Goal: Communication & Community: Answer question/provide support

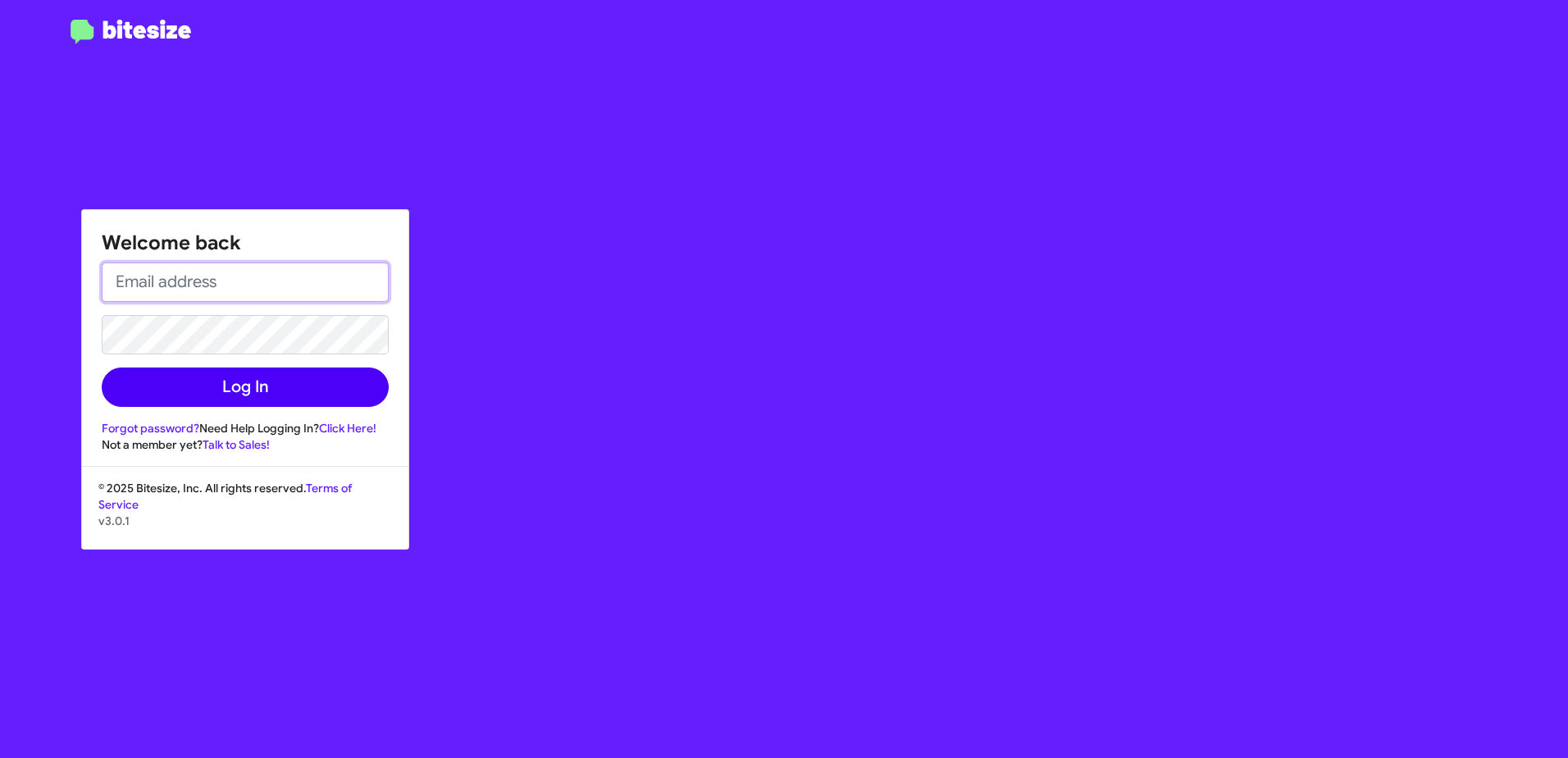
type input "jheinle@delillo.com"
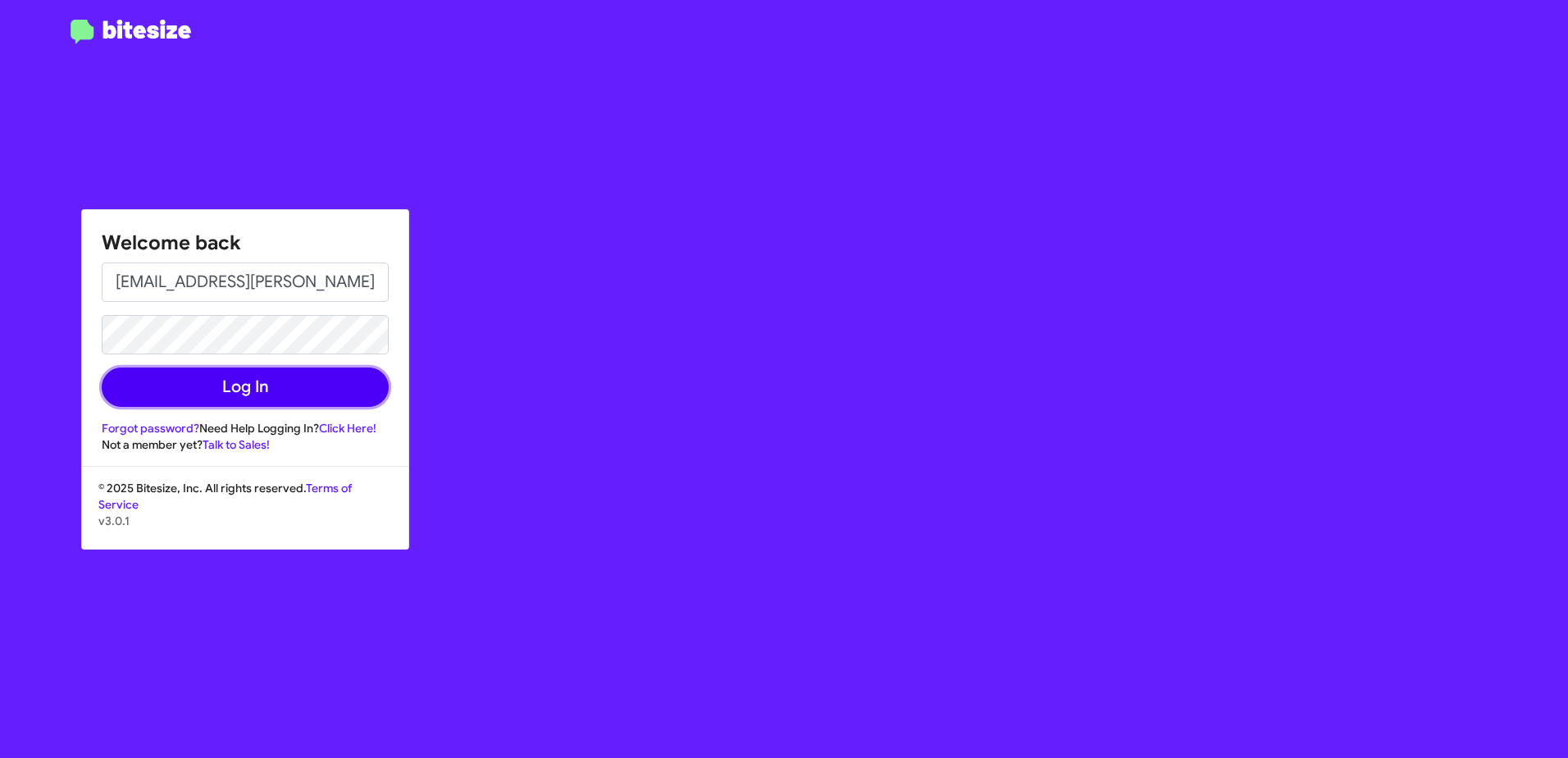
click at [269, 387] on button "Log In" at bounding box center [246, 388] width 287 height 40
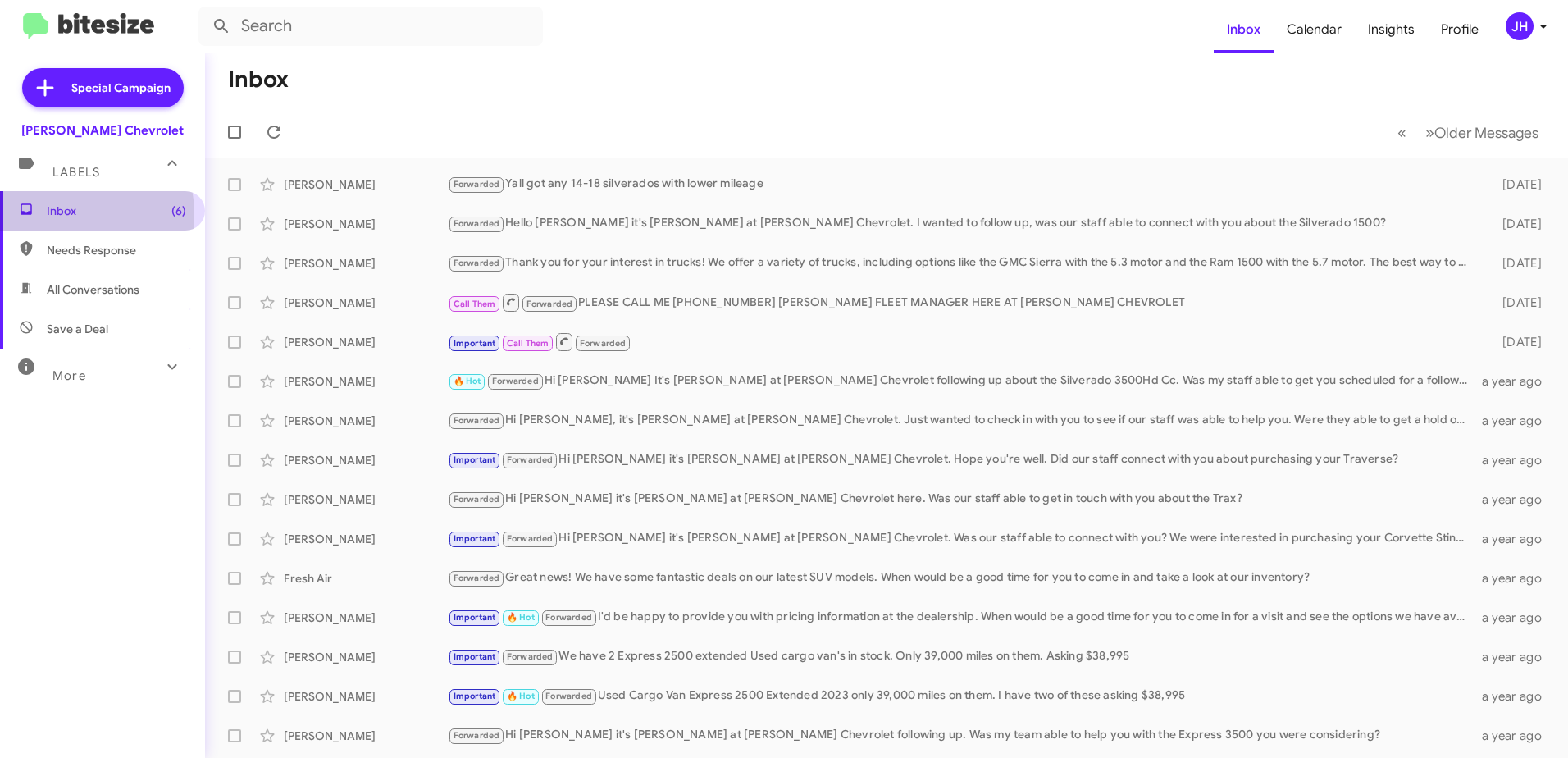
click at [57, 214] on span "Inbox (6)" at bounding box center [115, 210] width 139 height 16
click at [171, 211] on span "(6)" at bounding box center [179, 210] width 15 height 16
click at [273, 133] on icon at bounding box center [273, 131] width 20 height 20
click at [1520, 29] on div "JH" at bounding box center [1519, 26] width 27 height 27
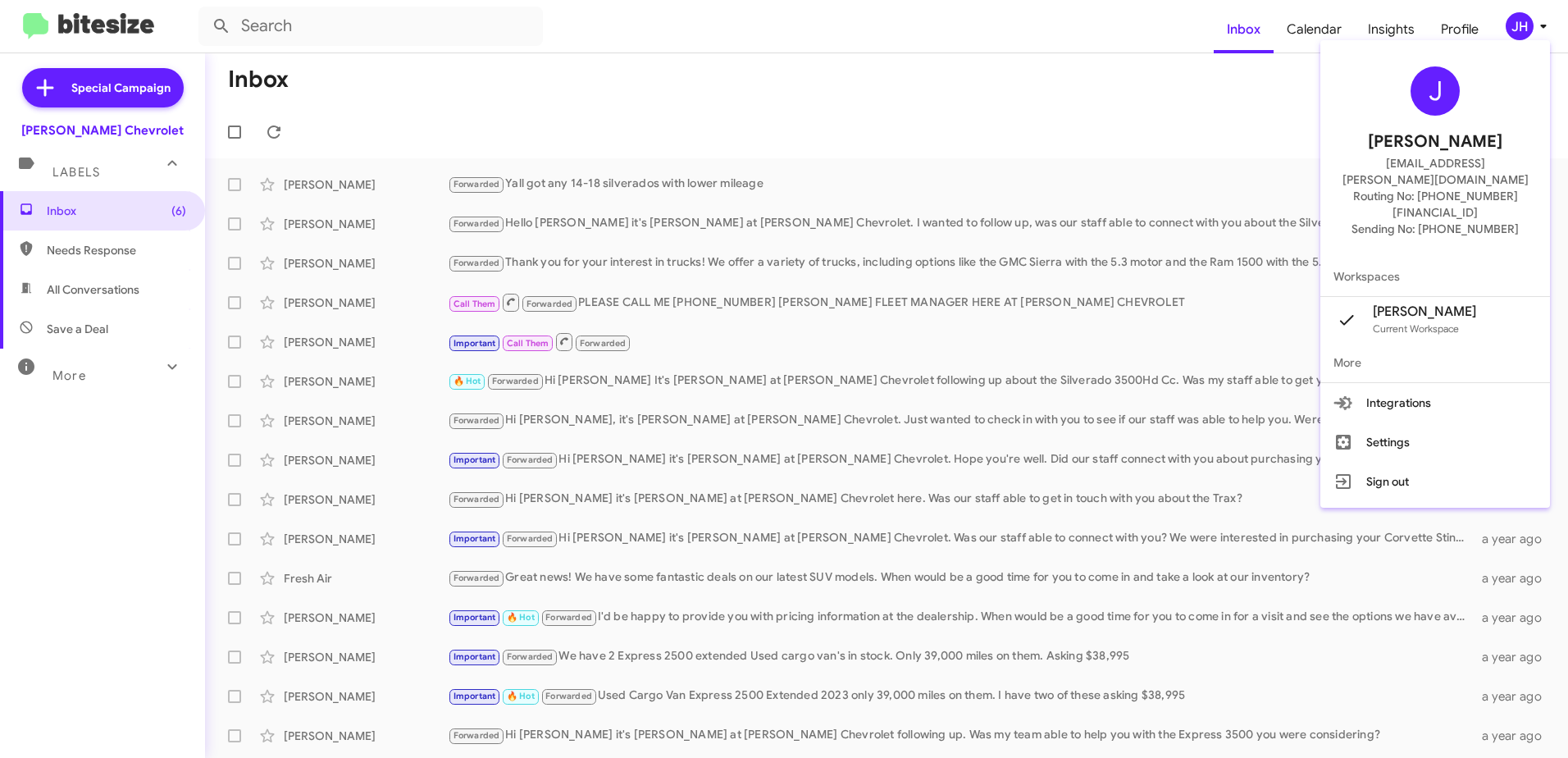
click at [1186, 123] on div at bounding box center [784, 379] width 1568 height 758
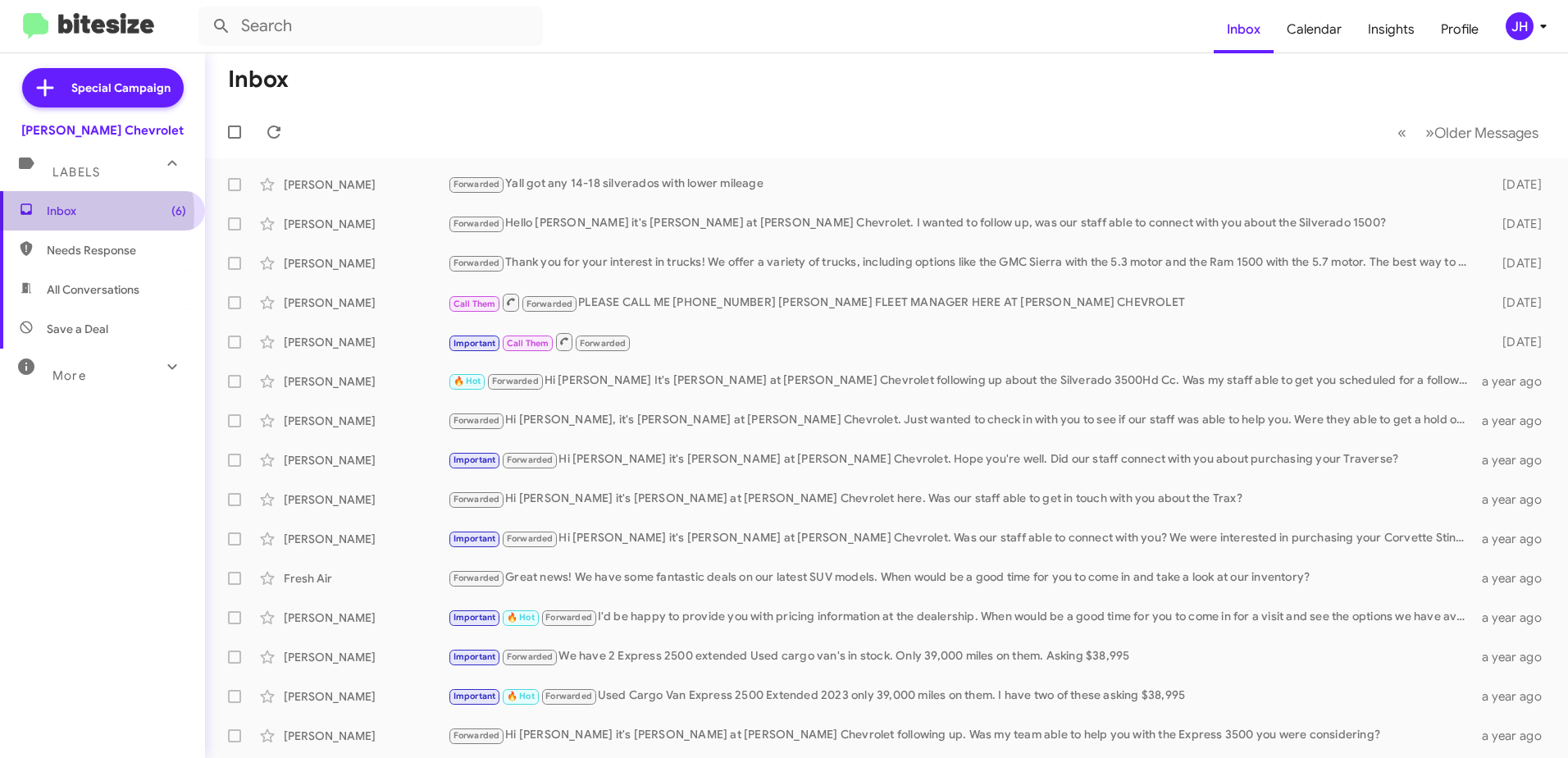
click at [56, 214] on span "Inbox (6)" at bounding box center [115, 210] width 139 height 16
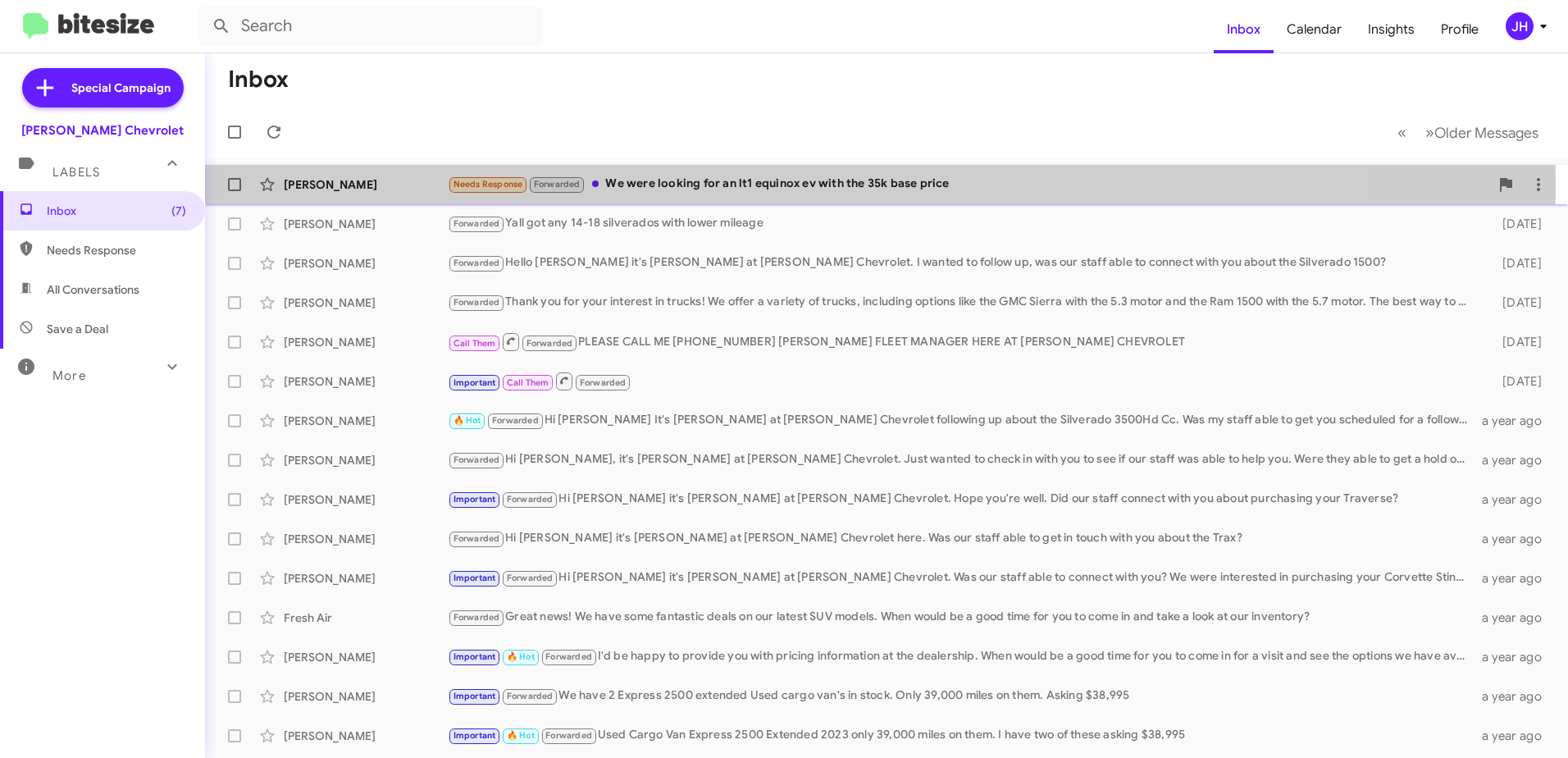
click at [733, 184] on div "Needs Response Forwarded We were looking for an lt1 equinox ev with the 35k bas…" at bounding box center [969, 184] width 1042 height 19
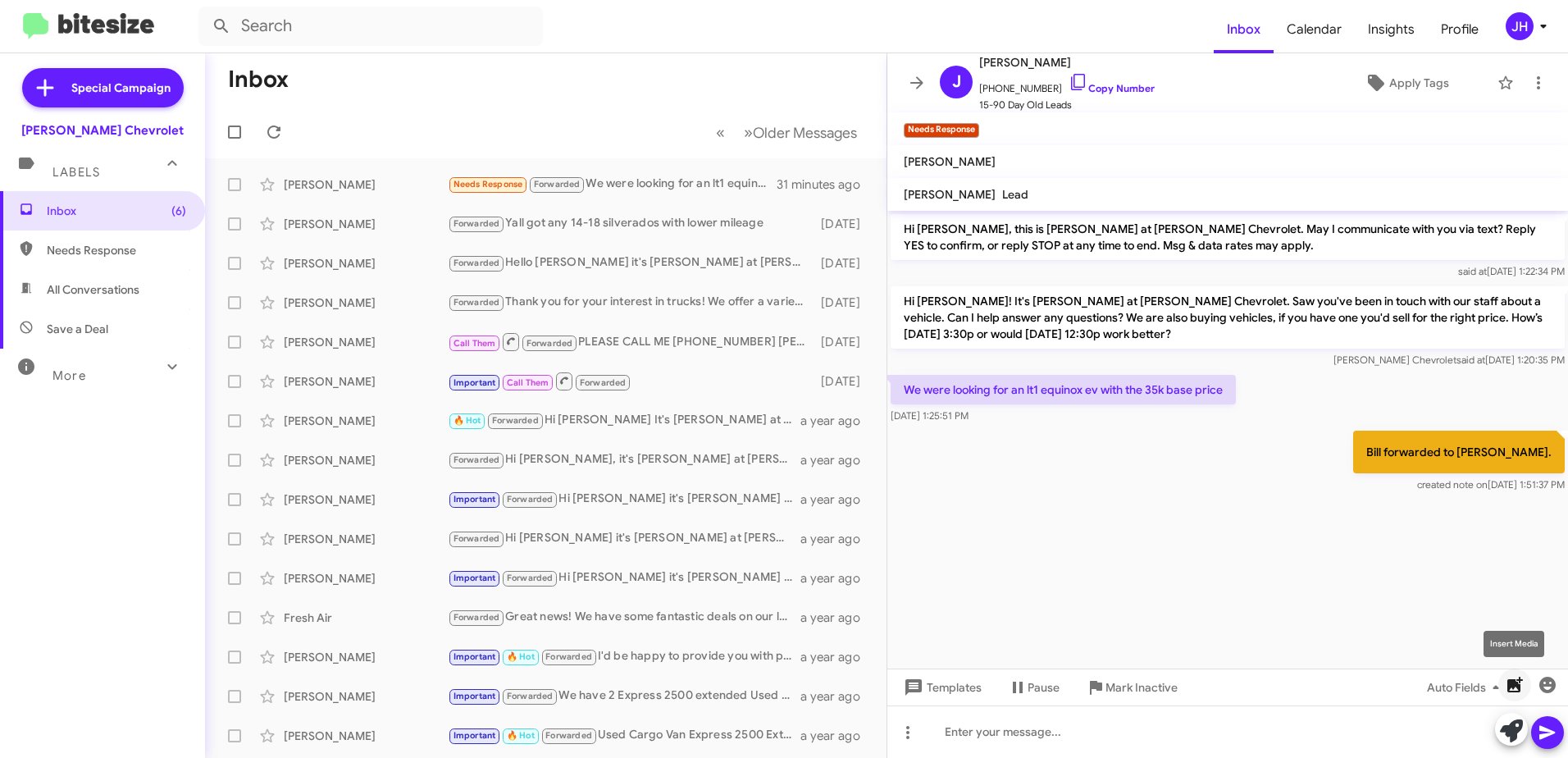
click at [1513, 687] on icon "button" at bounding box center [1514, 684] width 15 height 15
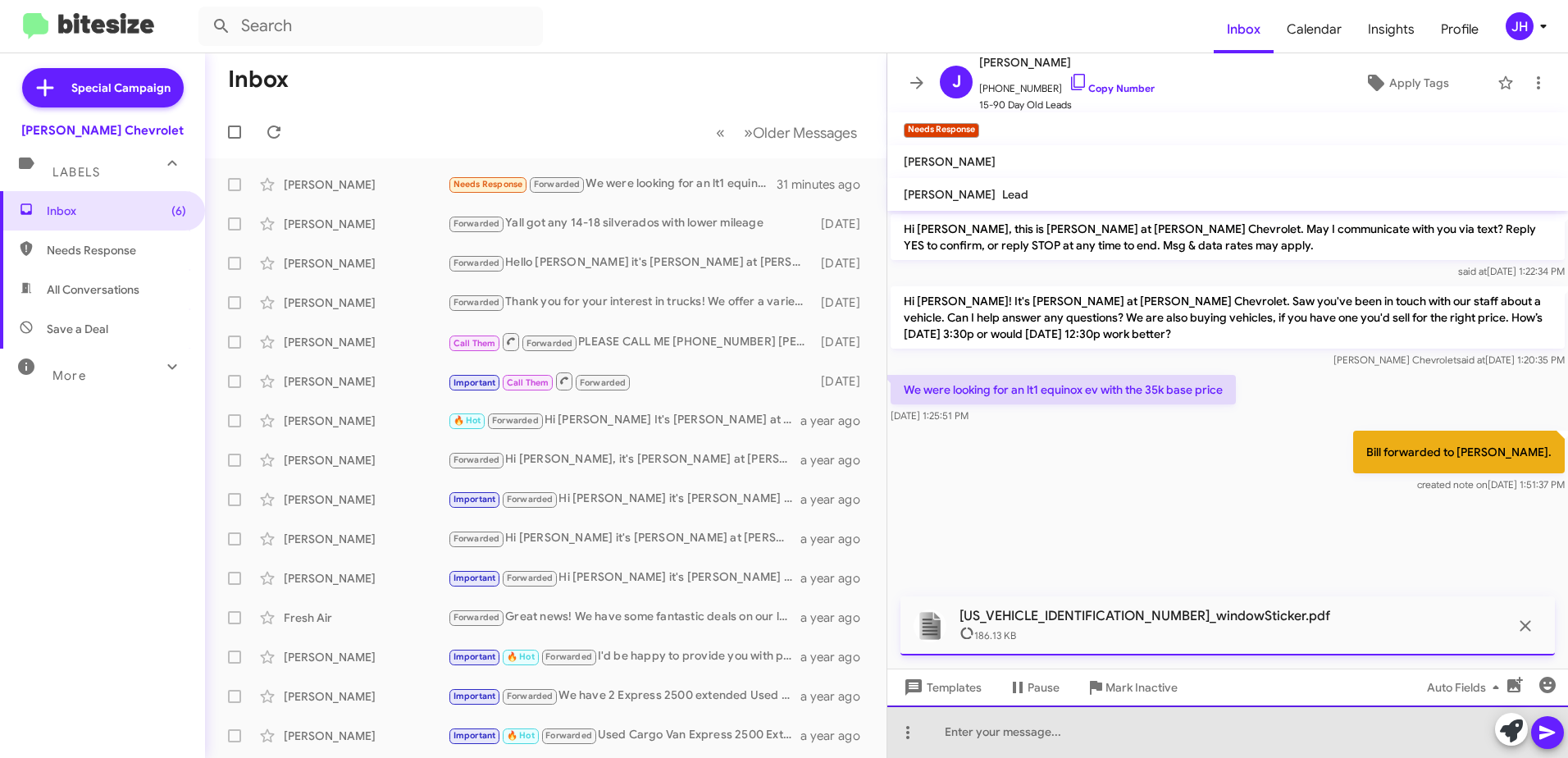
click at [1042, 728] on div at bounding box center [1228, 732] width 681 height 53
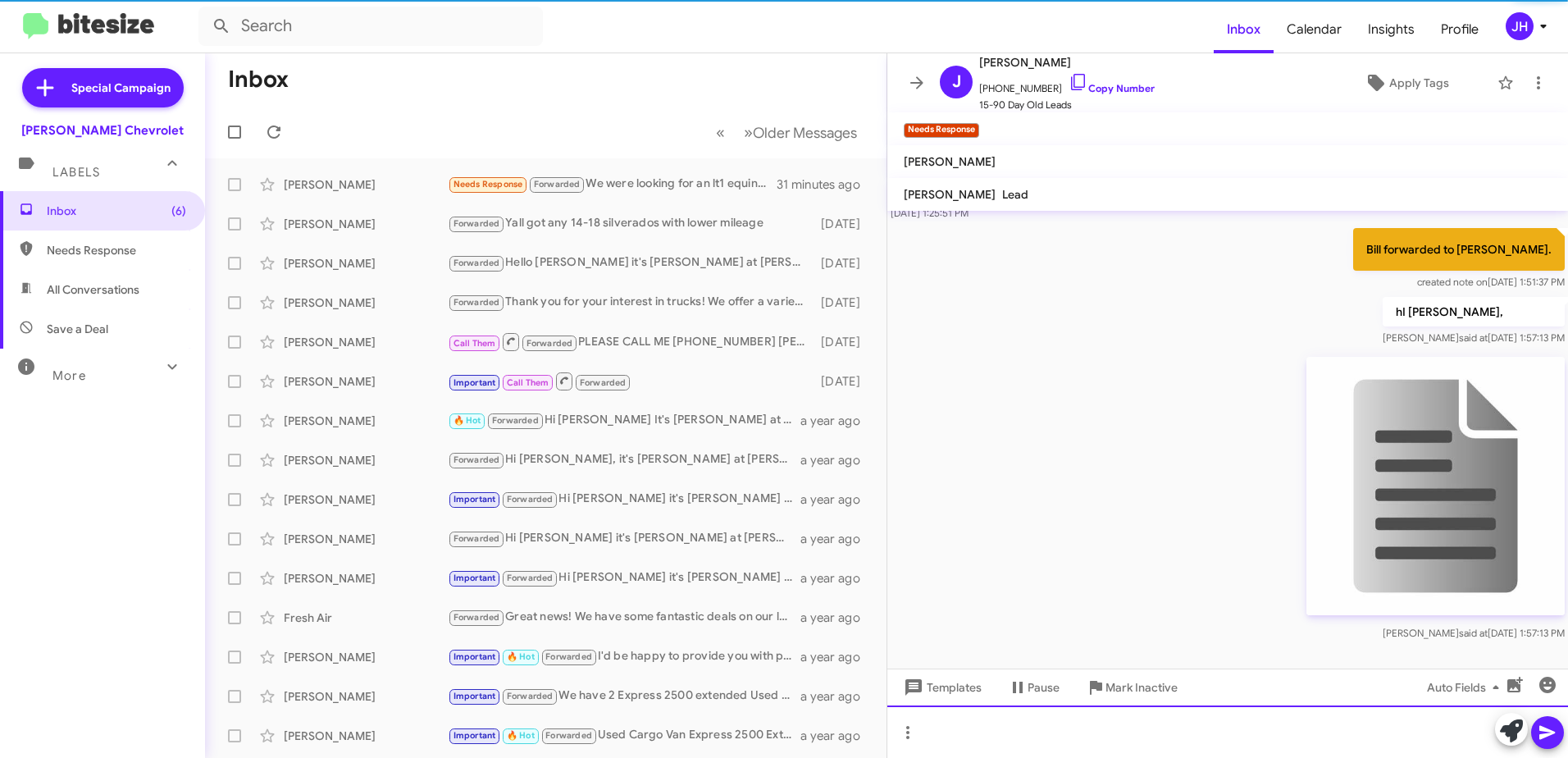
scroll to position [203, 0]
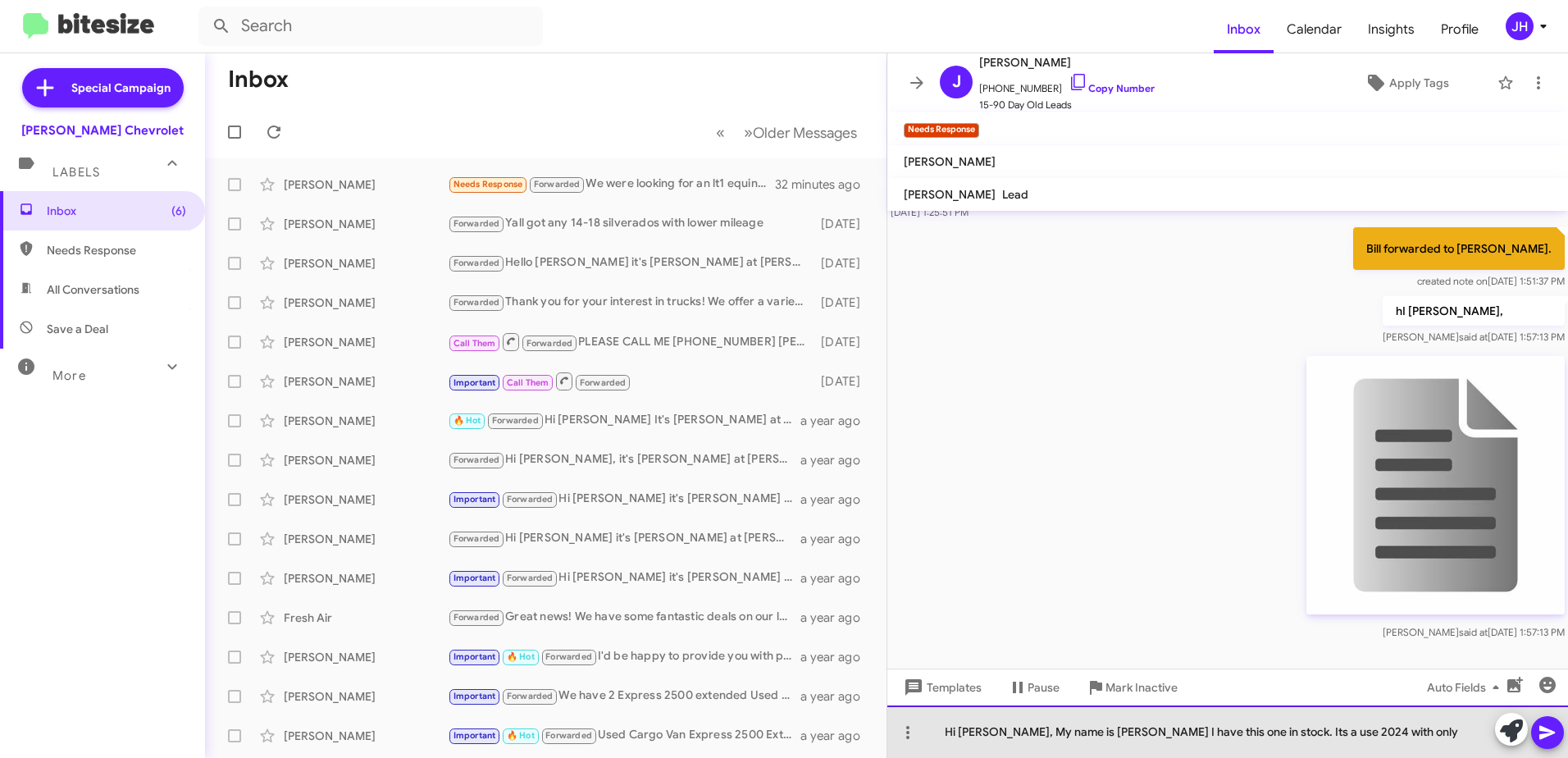
click at [1415, 730] on div "Hi [PERSON_NAME], My name is [PERSON_NAME] I have this one in stock. Its a use …" at bounding box center [1228, 732] width 681 height 53
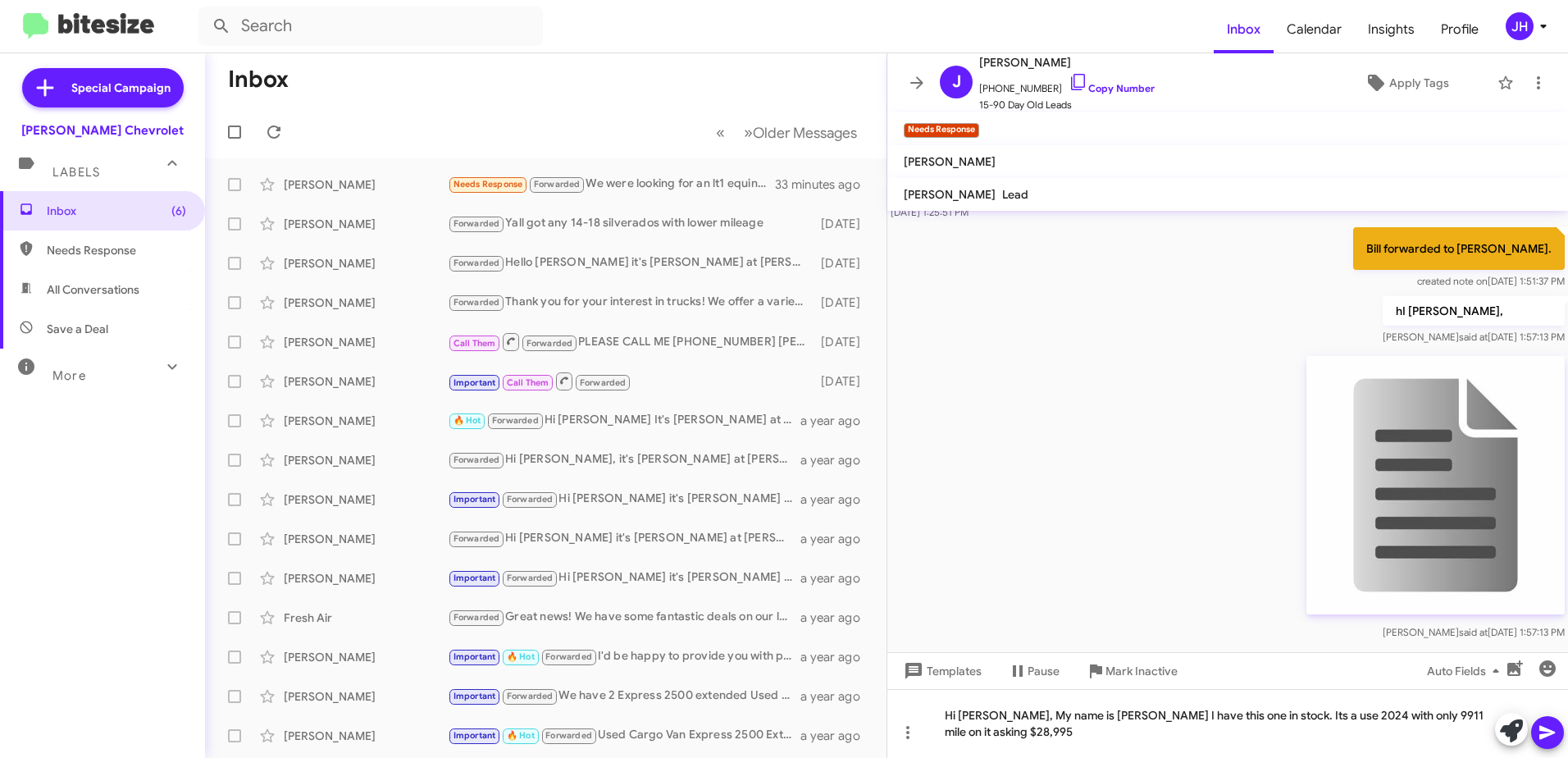
click at [1549, 735] on icon at bounding box center [1546, 732] width 20 height 20
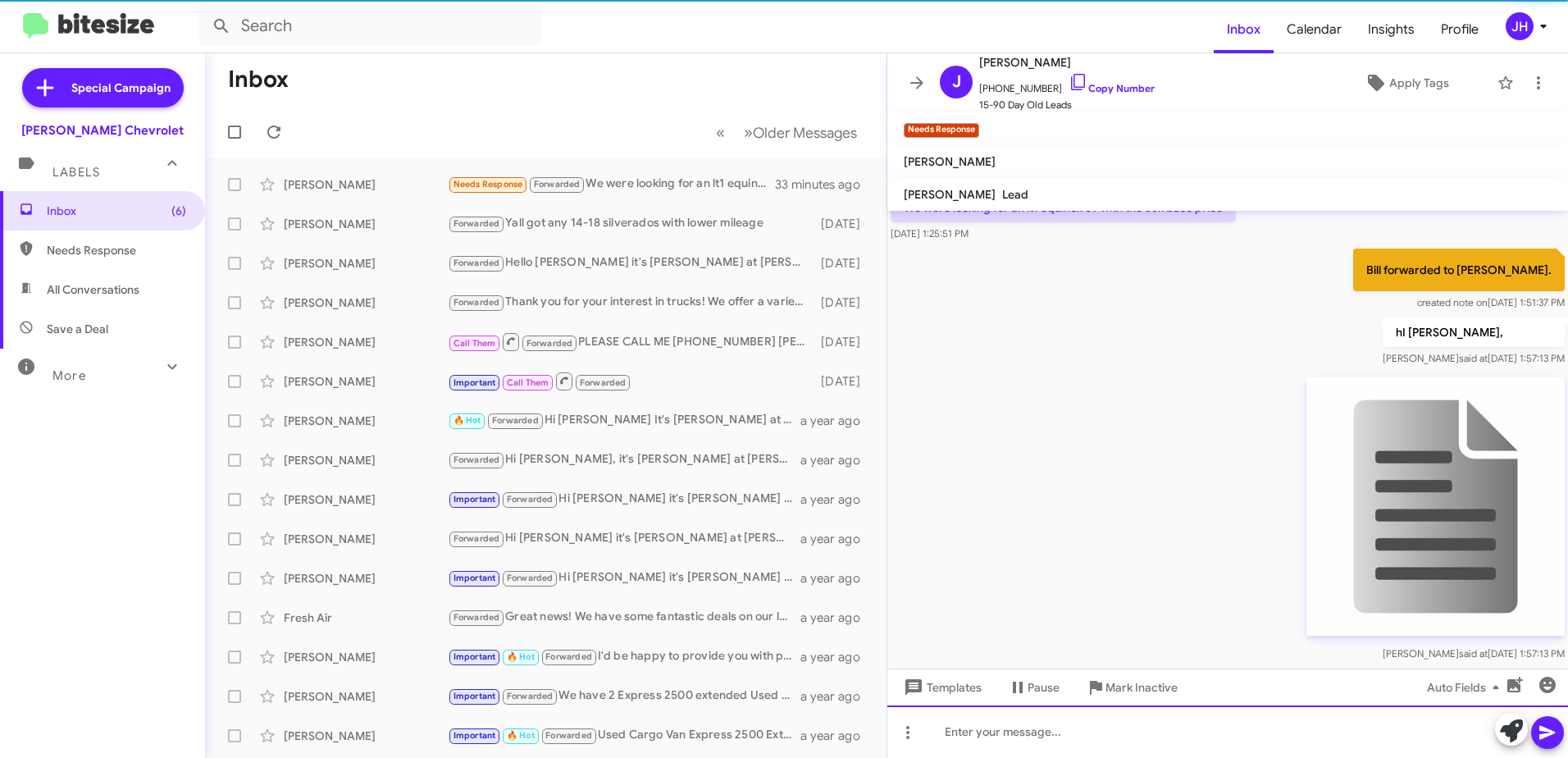
scroll to position [263, 0]
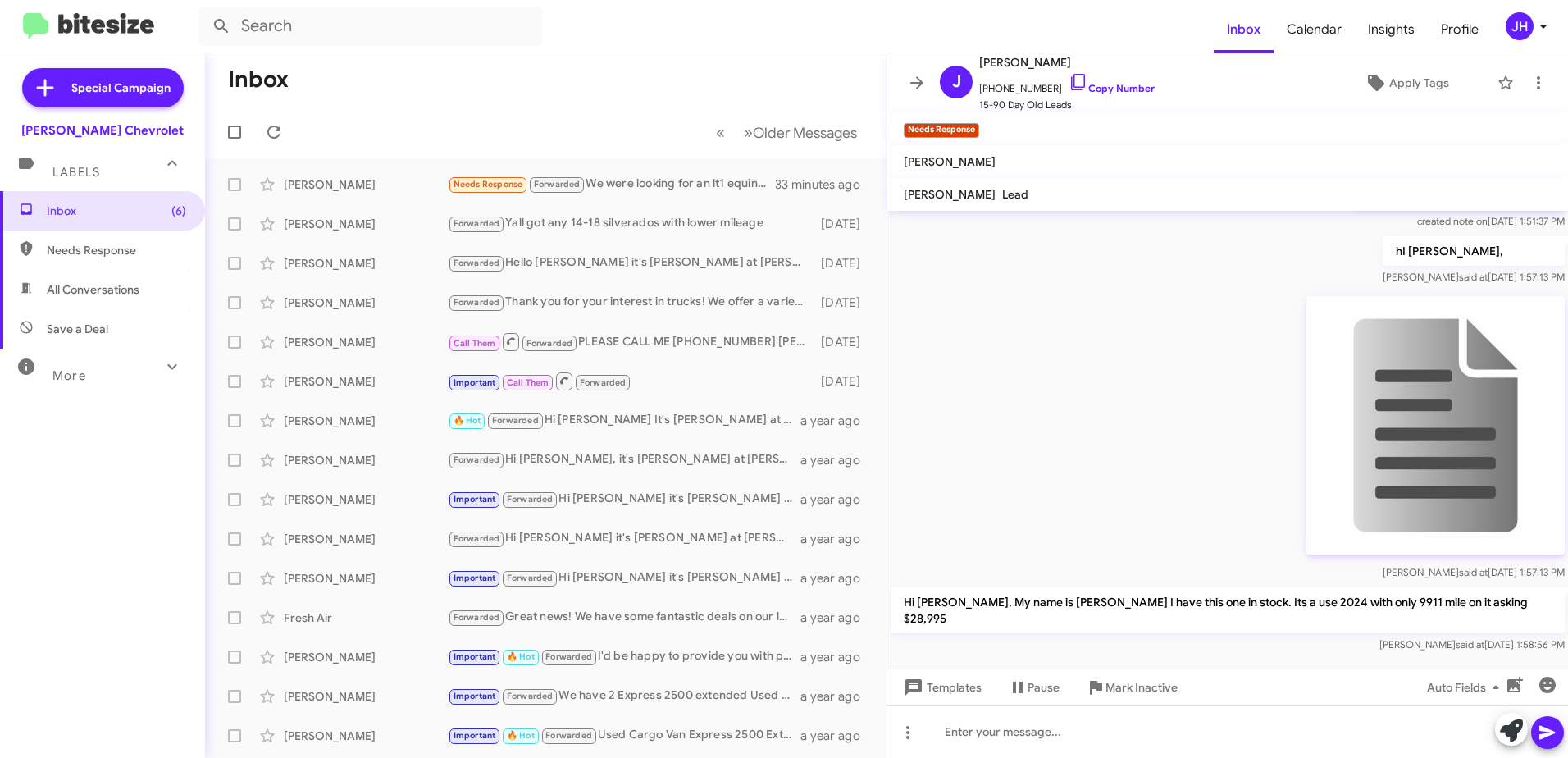
click at [1433, 437] on img at bounding box center [1435, 424] width 258 height 258
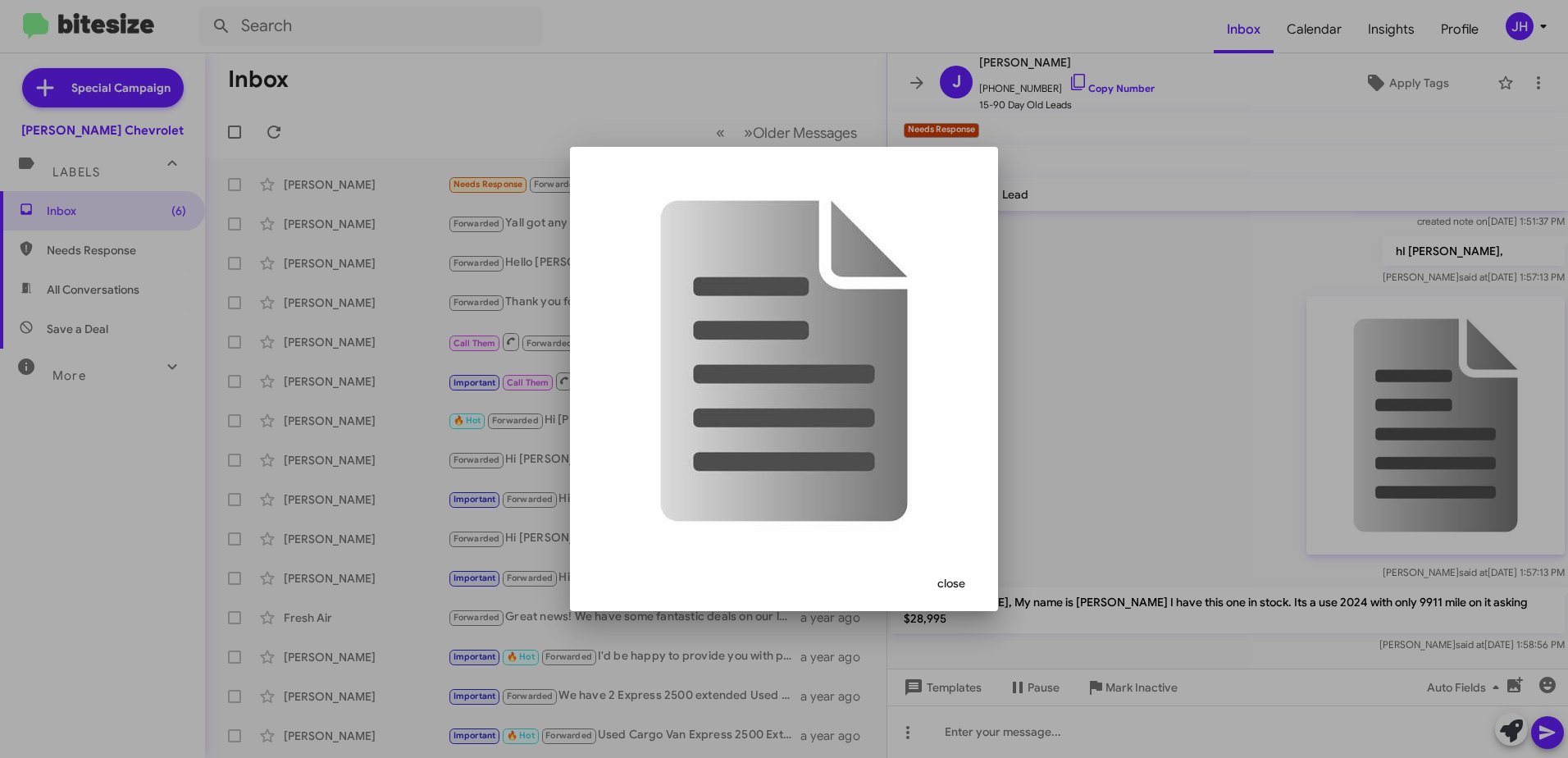
click at [949, 583] on span "close" at bounding box center [950, 582] width 27 height 29
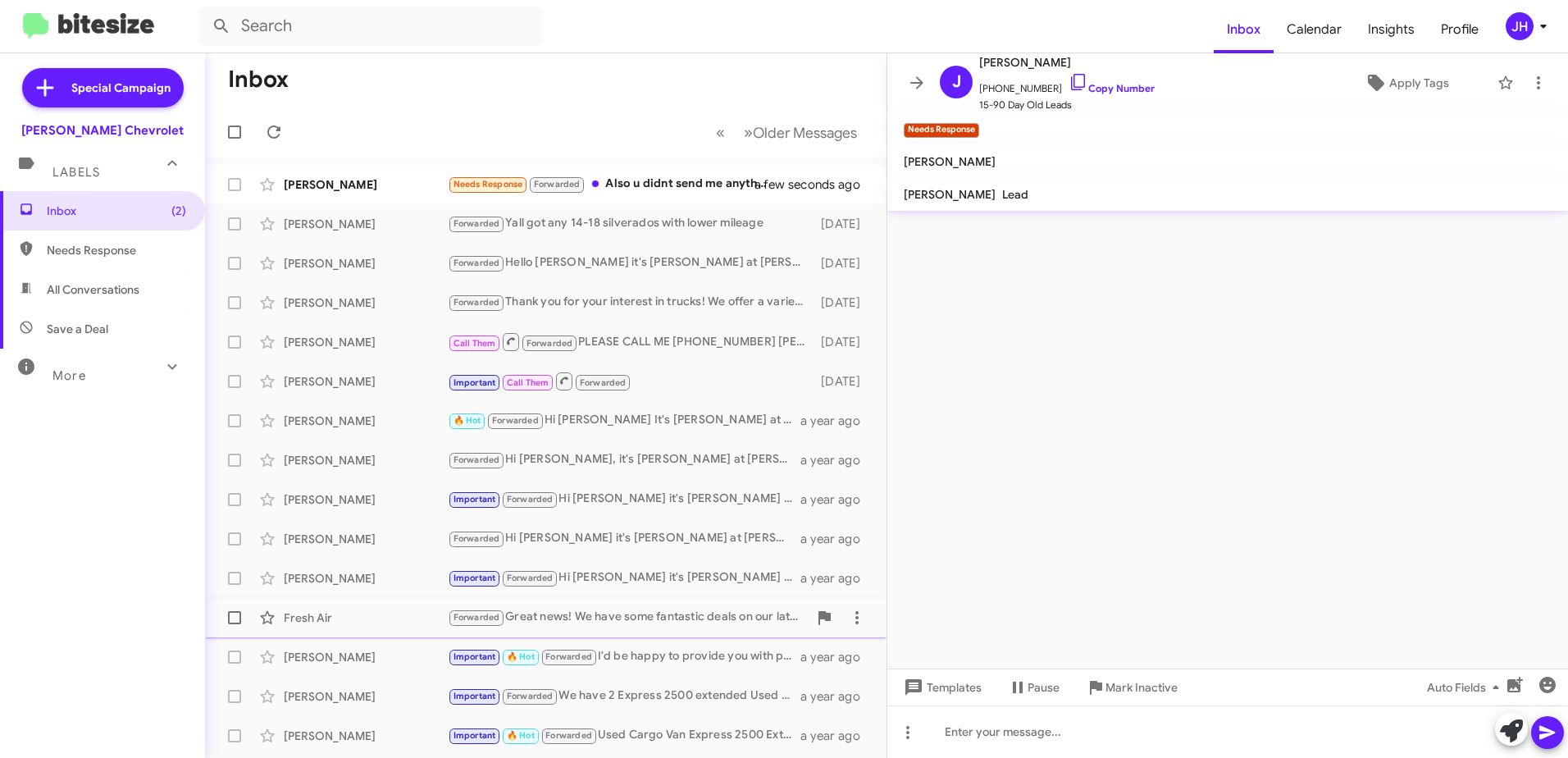
scroll to position [0, 0]
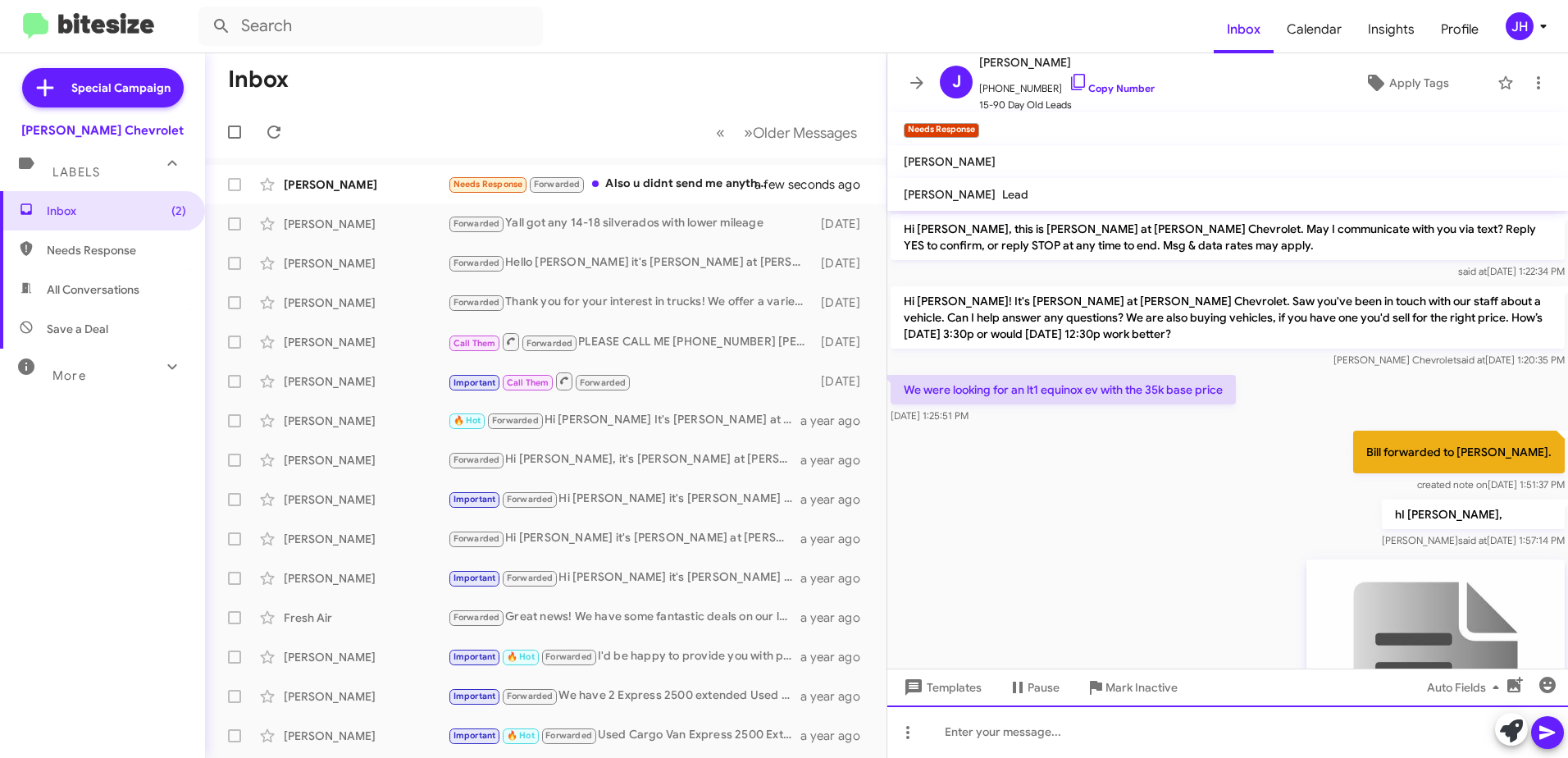
click at [1104, 732] on div at bounding box center [1228, 732] width 681 height 53
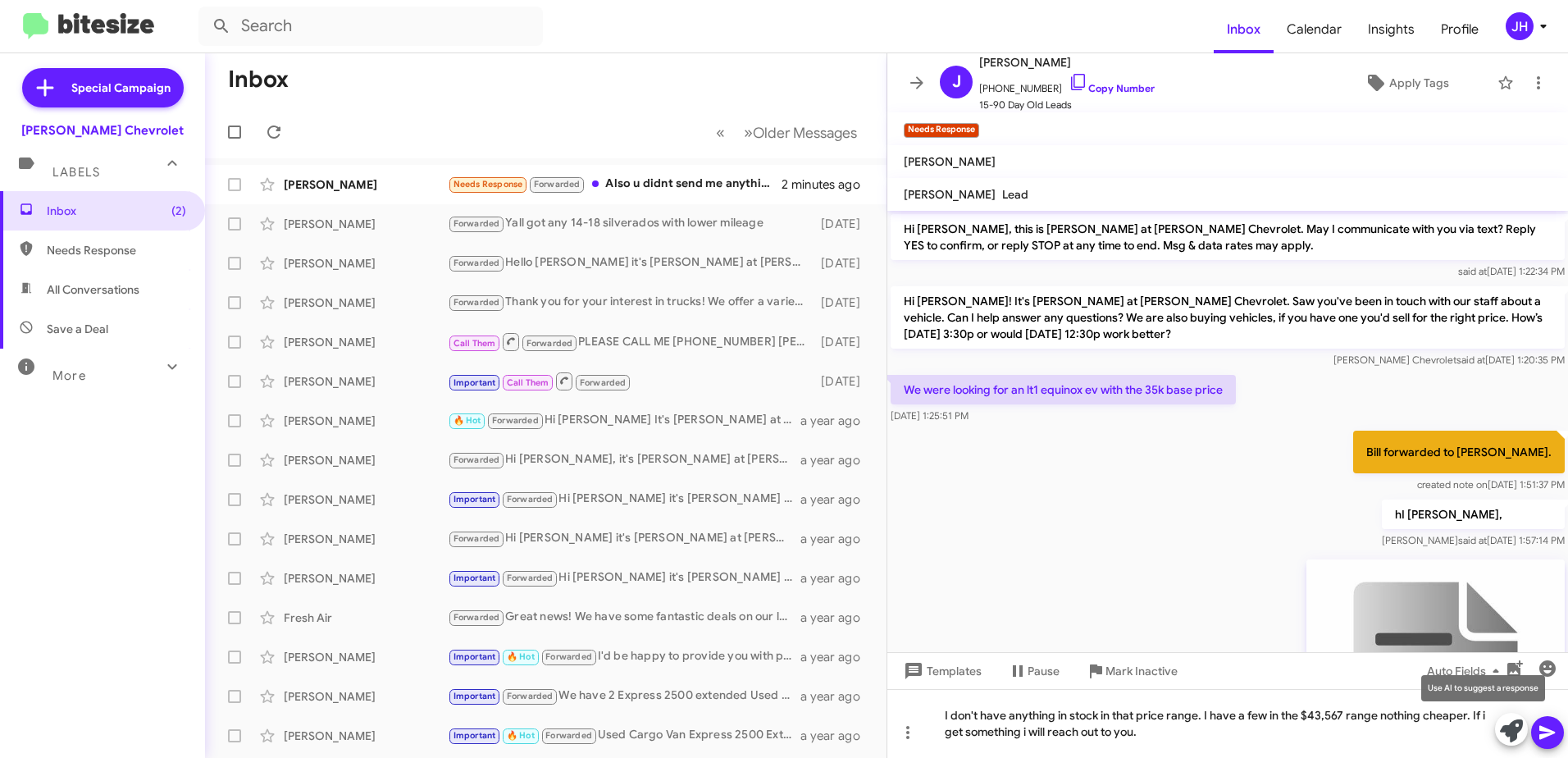
click at [1506, 734] on icon at bounding box center [1511, 731] width 23 height 23
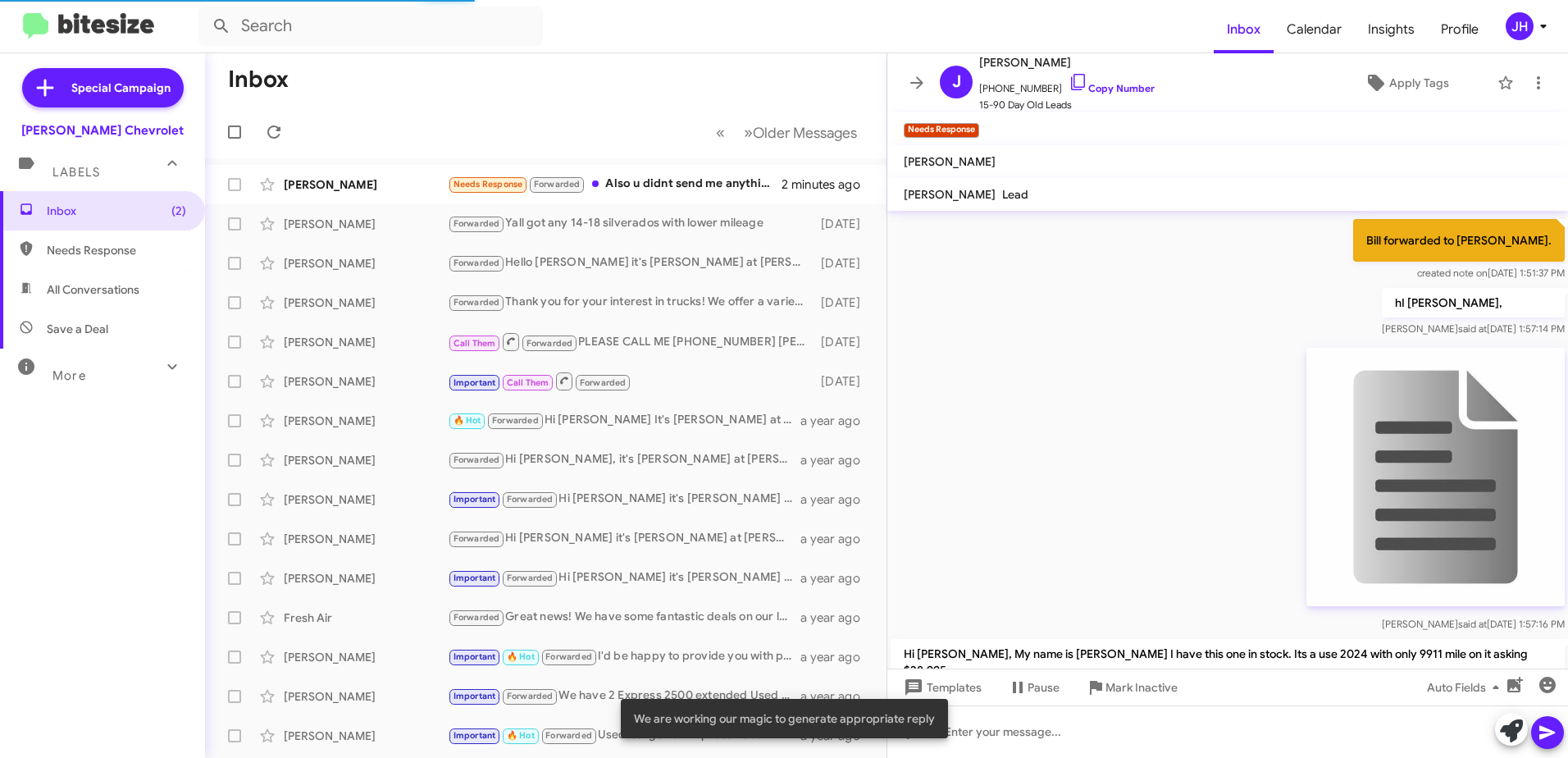
scroll to position [246, 0]
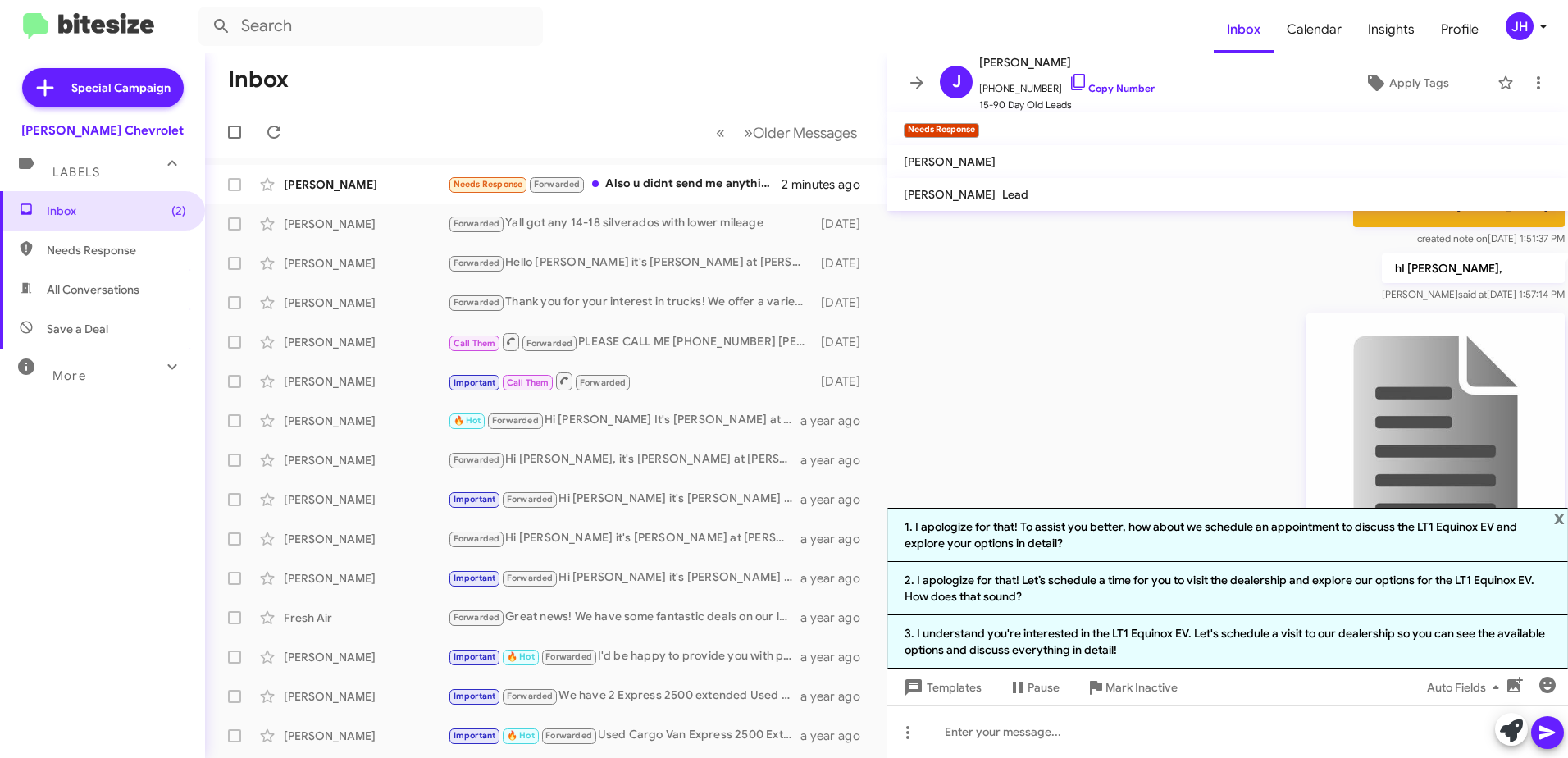
click at [1133, 407] on div "[PERSON_NAME] said at [DATE] 1:57:16 PM" at bounding box center [1228, 454] width 681 height 295
click at [1549, 728] on icon at bounding box center [1546, 732] width 20 height 20
click at [1559, 518] on span "x" at bounding box center [1559, 517] width 10 height 20
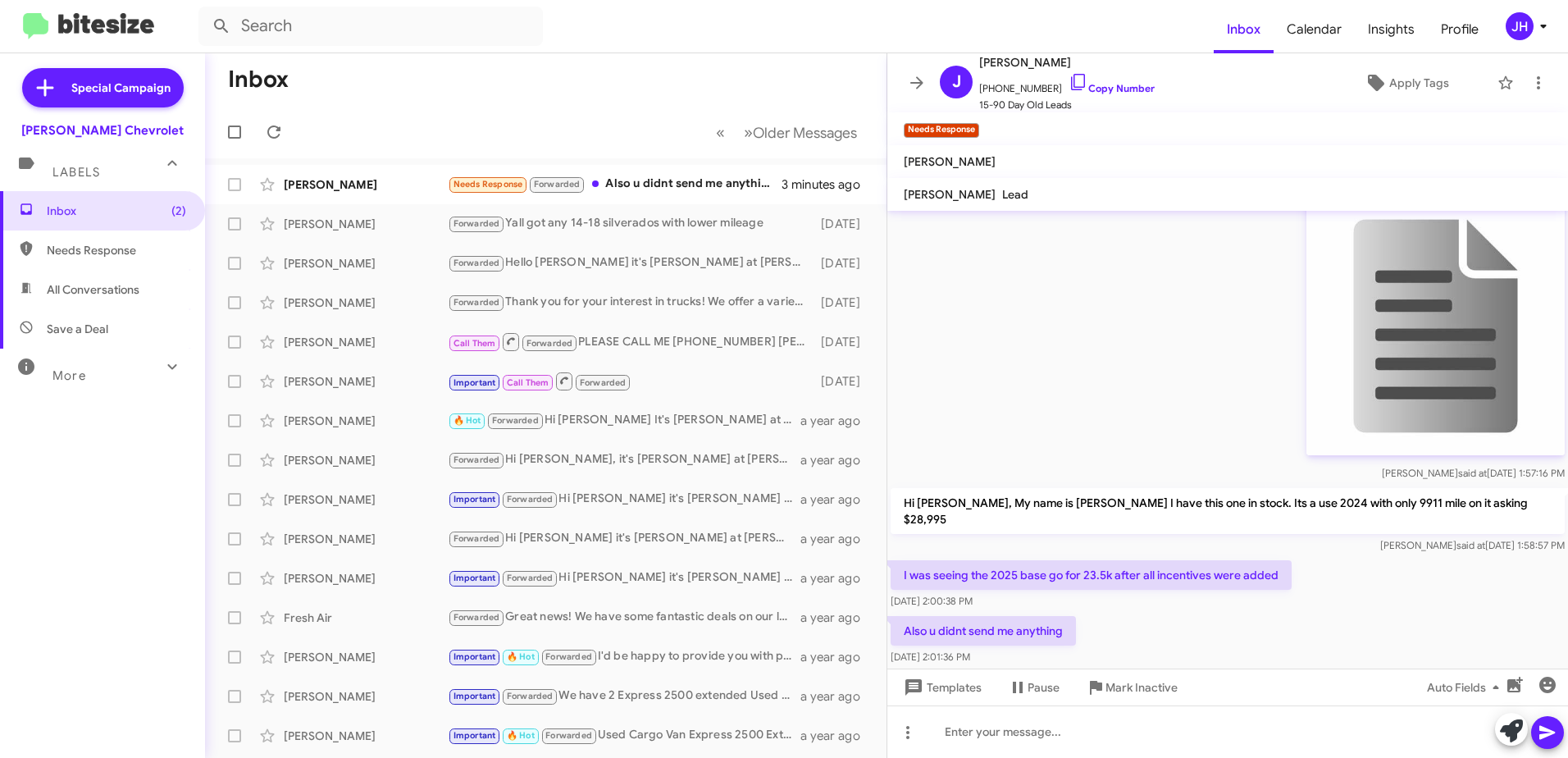
scroll to position [383, 0]
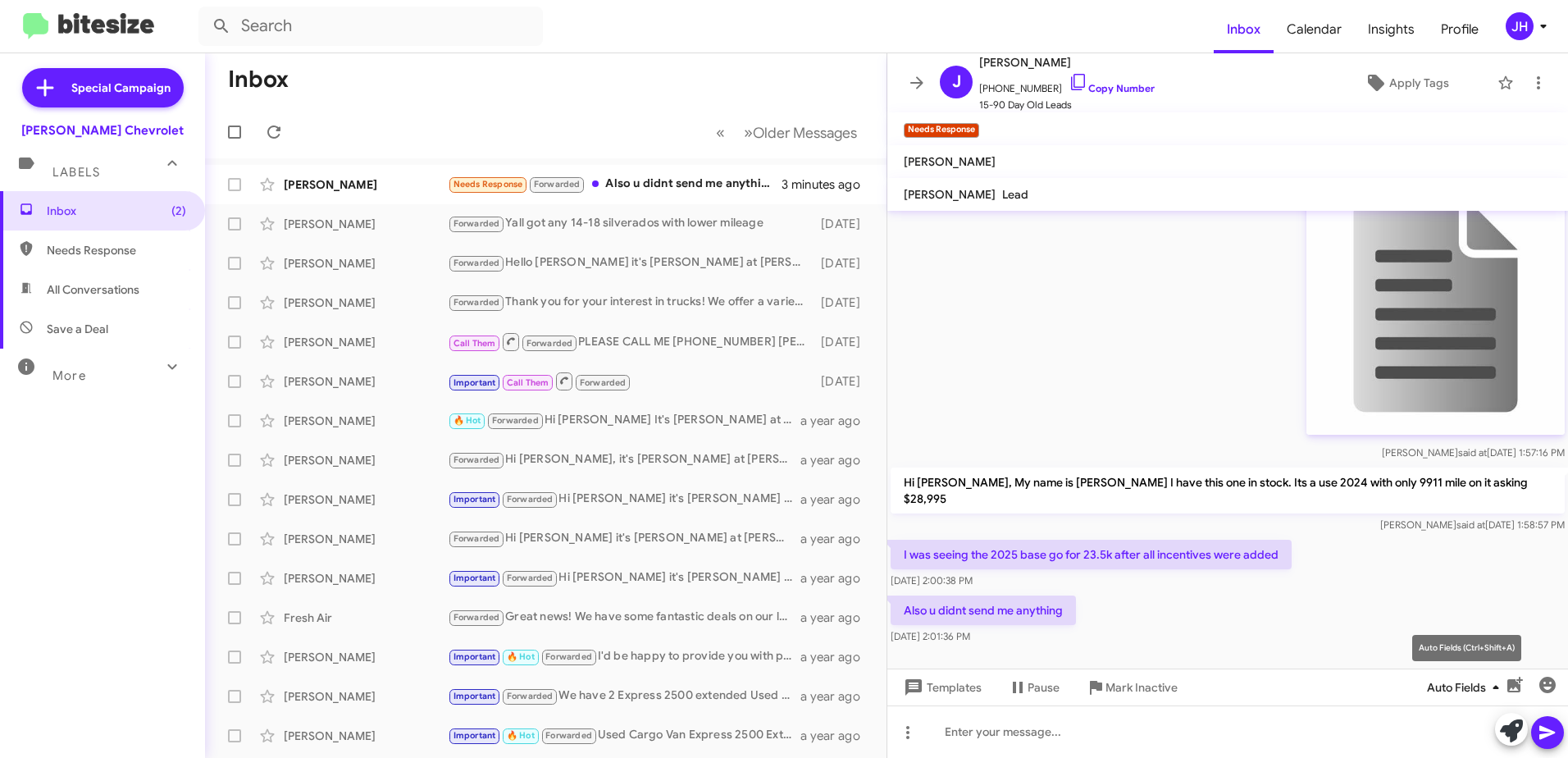
click at [1446, 690] on span "Auto Fields" at bounding box center [1465, 686] width 78 height 29
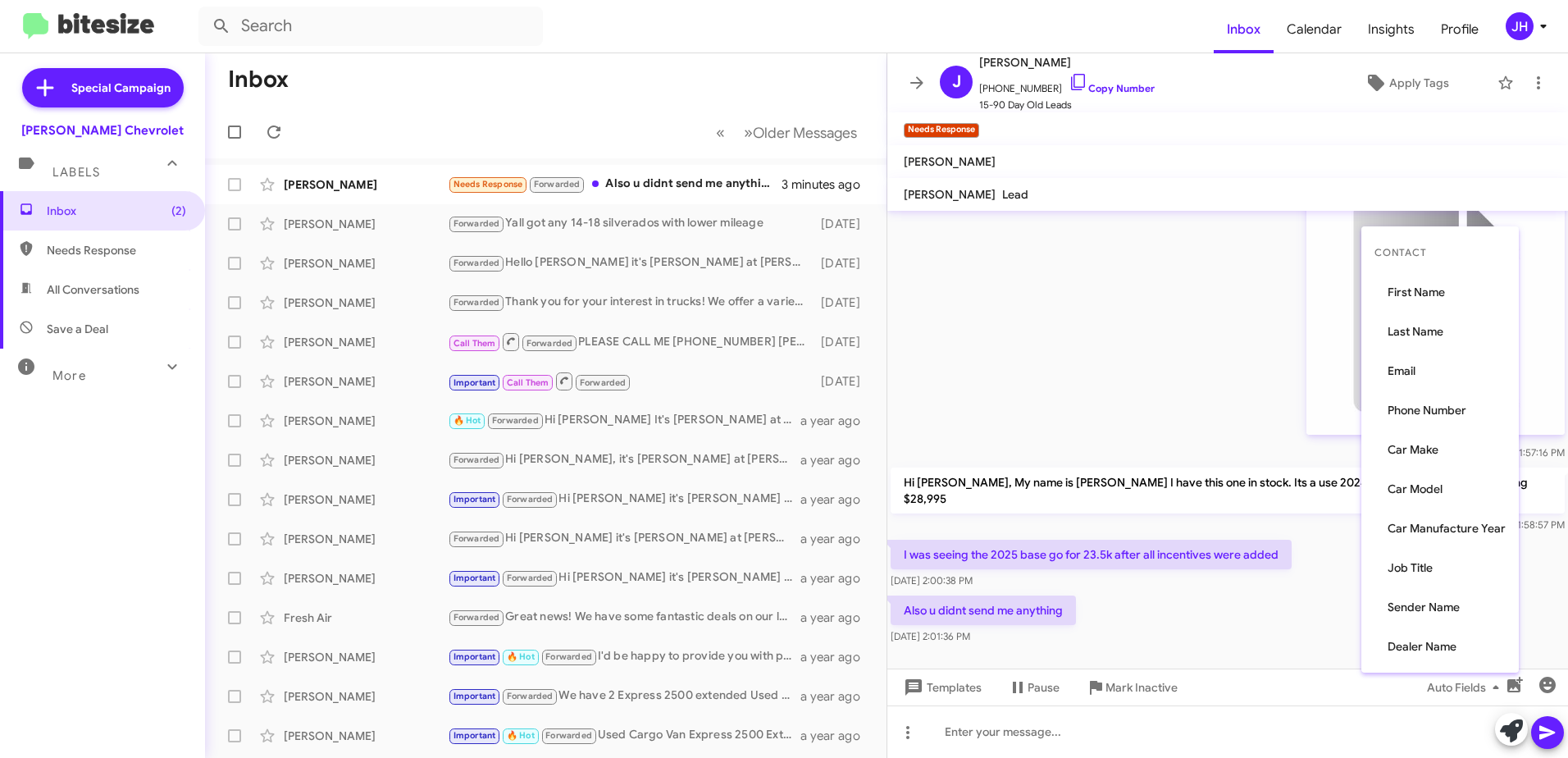
click at [1278, 719] on div at bounding box center [784, 379] width 1568 height 758
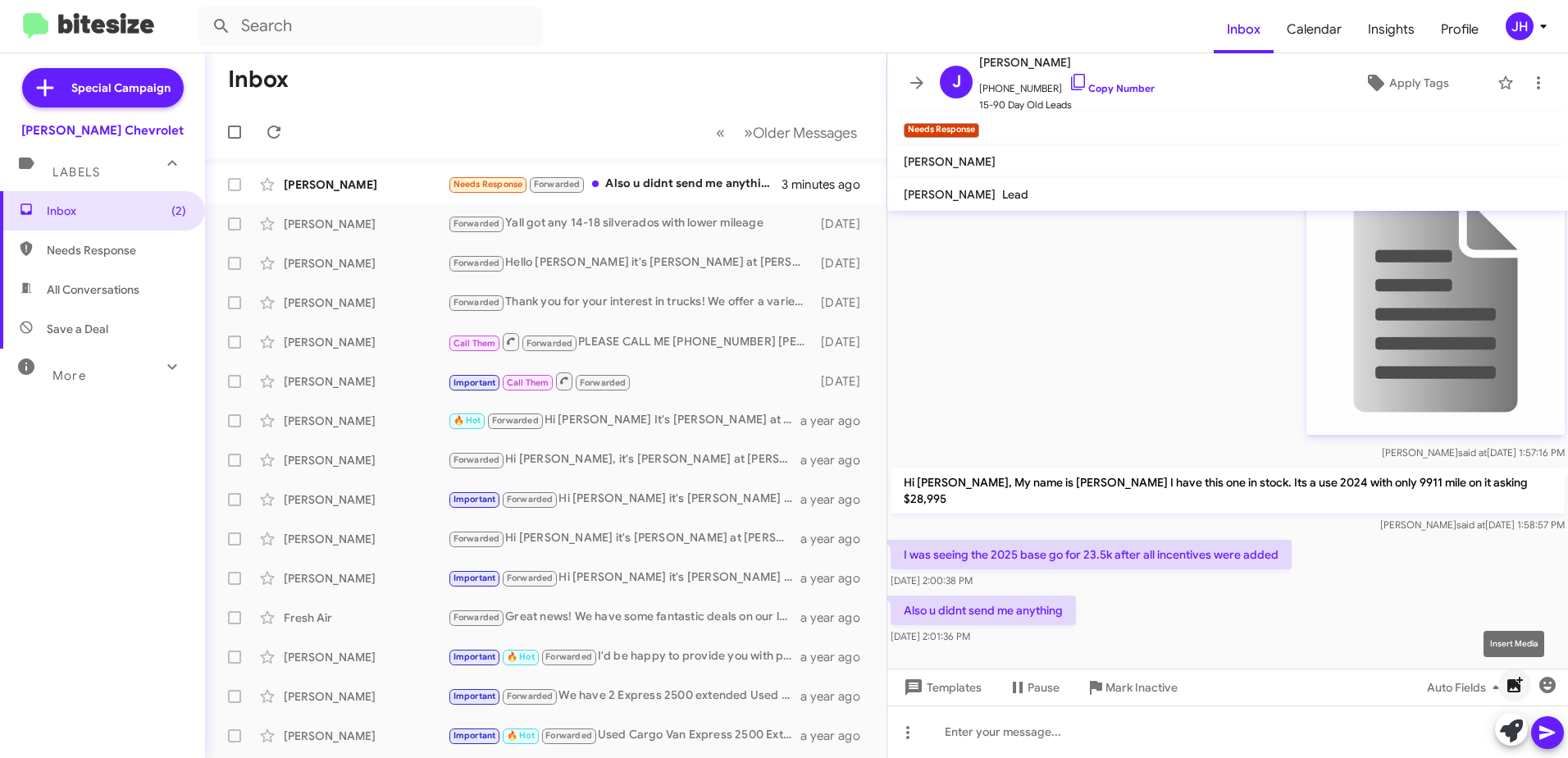
click at [1516, 687] on icon "button" at bounding box center [1514, 684] width 15 height 15
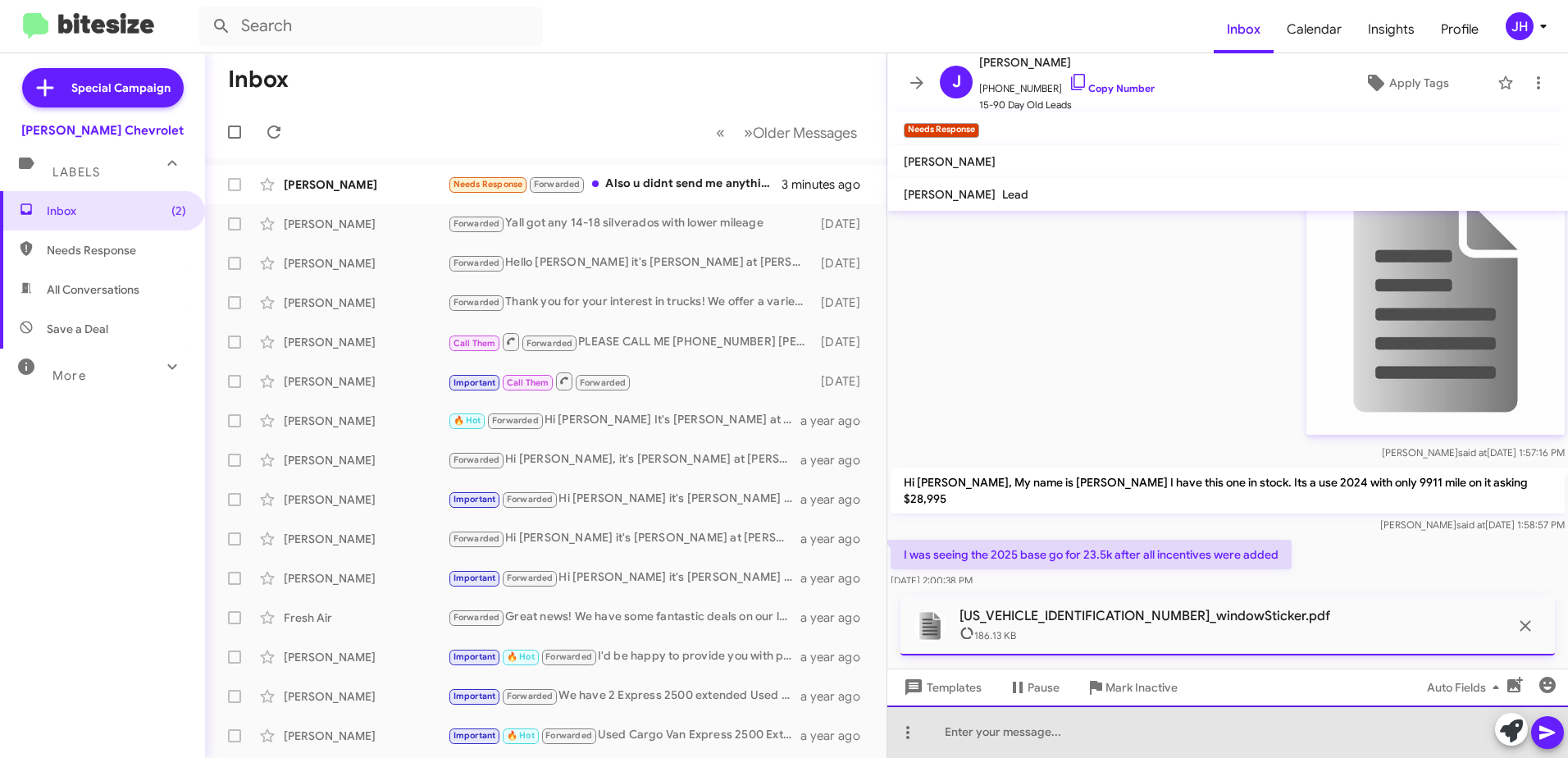
click at [1000, 731] on div at bounding box center [1228, 732] width 681 height 53
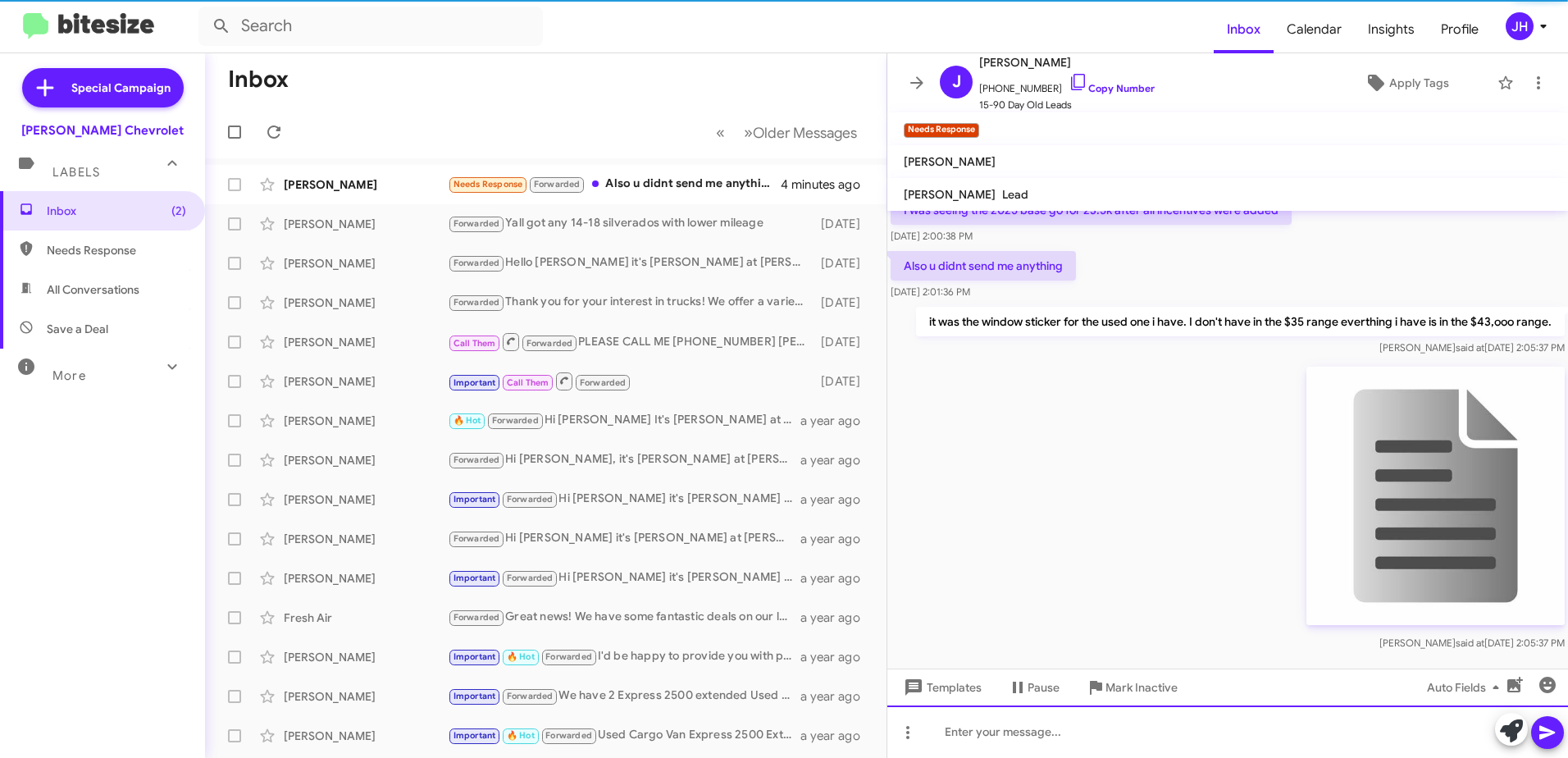
scroll to position [742, 0]
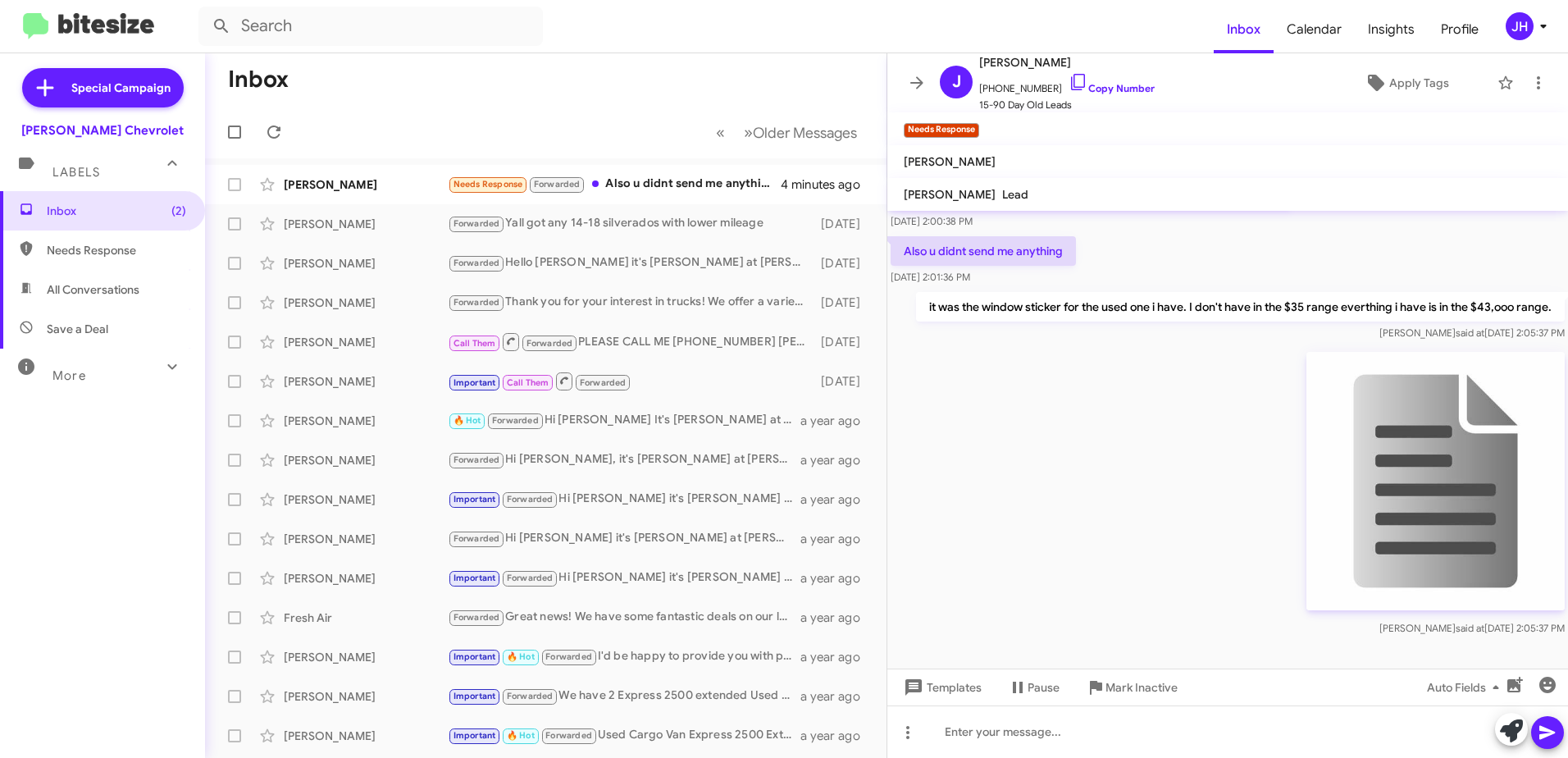
click at [1434, 471] on img at bounding box center [1435, 480] width 258 height 258
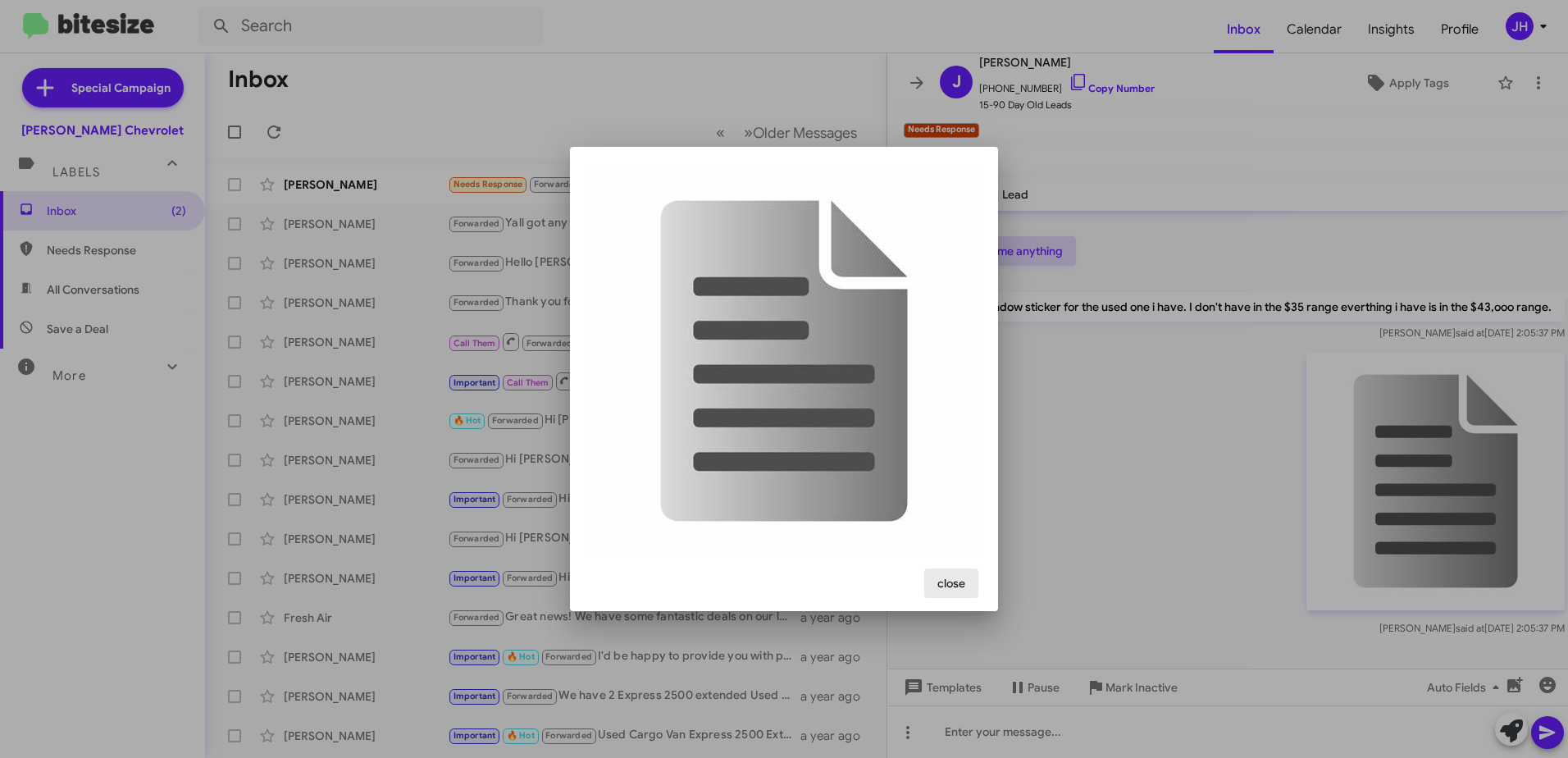
click at [947, 586] on span "close" at bounding box center [950, 582] width 27 height 29
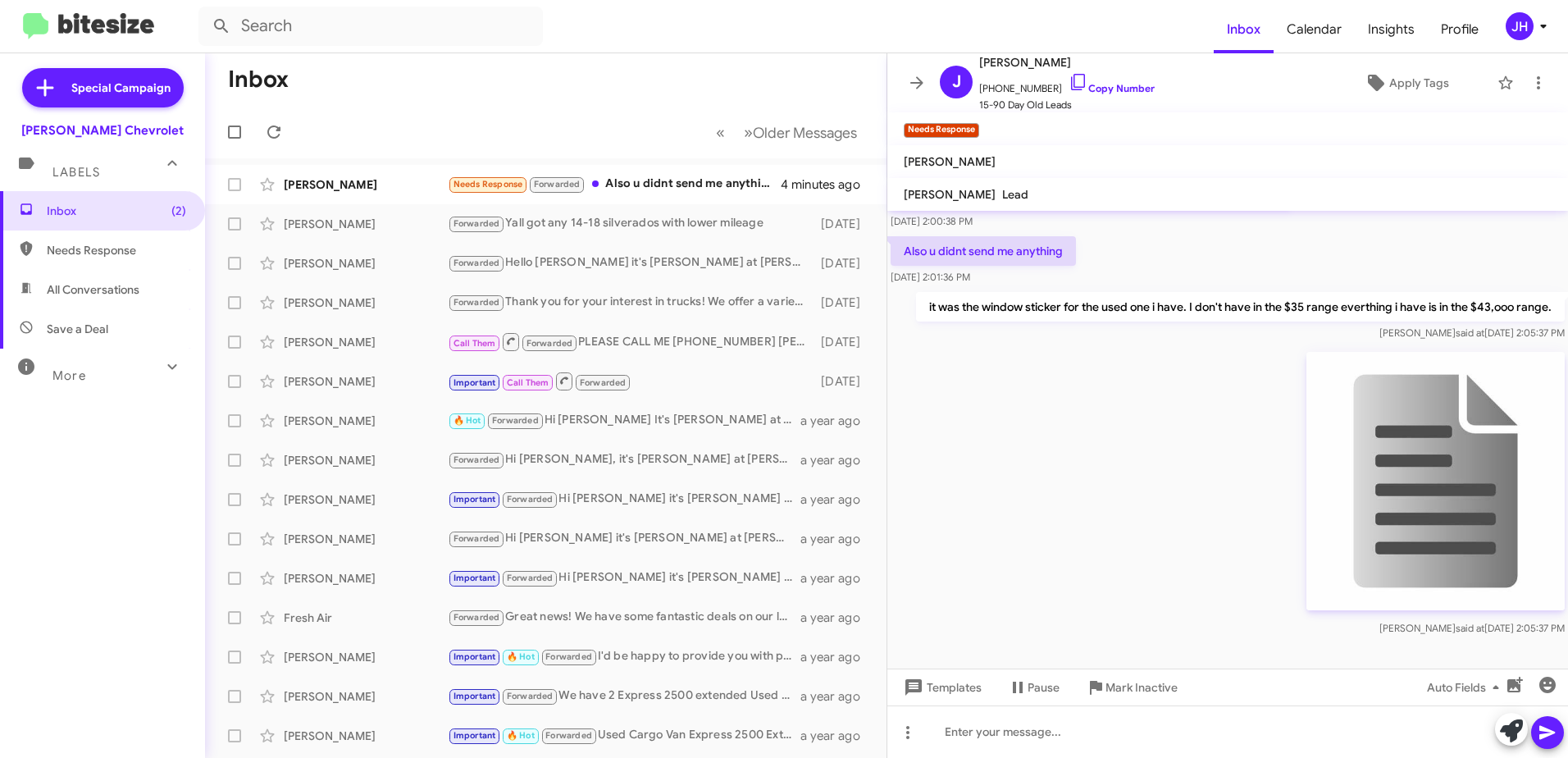
drag, startPoint x: 1448, startPoint y: 502, endPoint x: 1184, endPoint y: 470, distance: 265.9
click at [1184, 470] on div "[PERSON_NAME] said at [DATE] 2:05:37 PM" at bounding box center [1228, 491] width 681 height 295
click at [906, 736] on icon at bounding box center [907, 732] width 3 height 13
click at [906, 736] on div at bounding box center [784, 379] width 1568 height 758
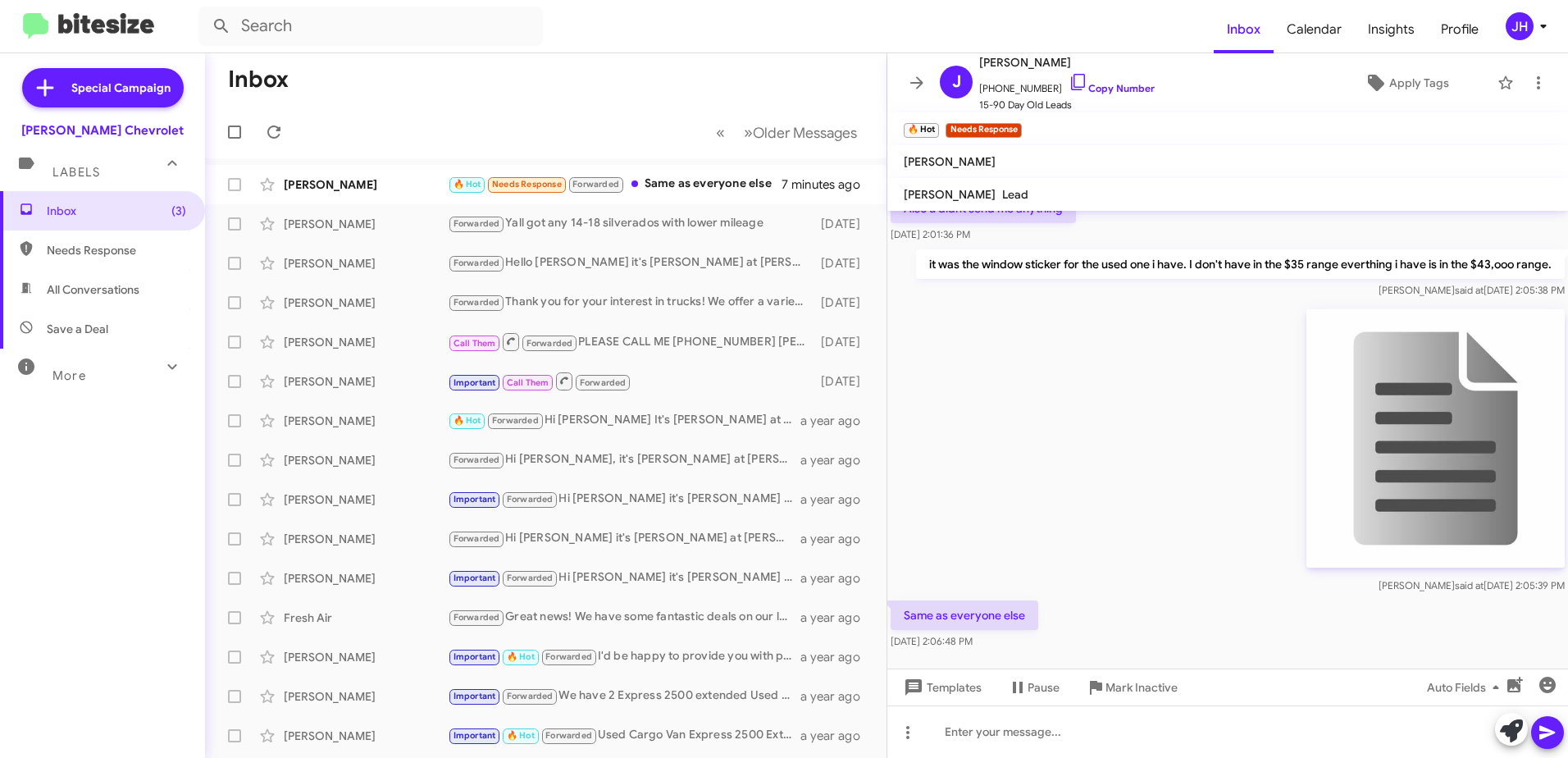
scroll to position [801, 0]
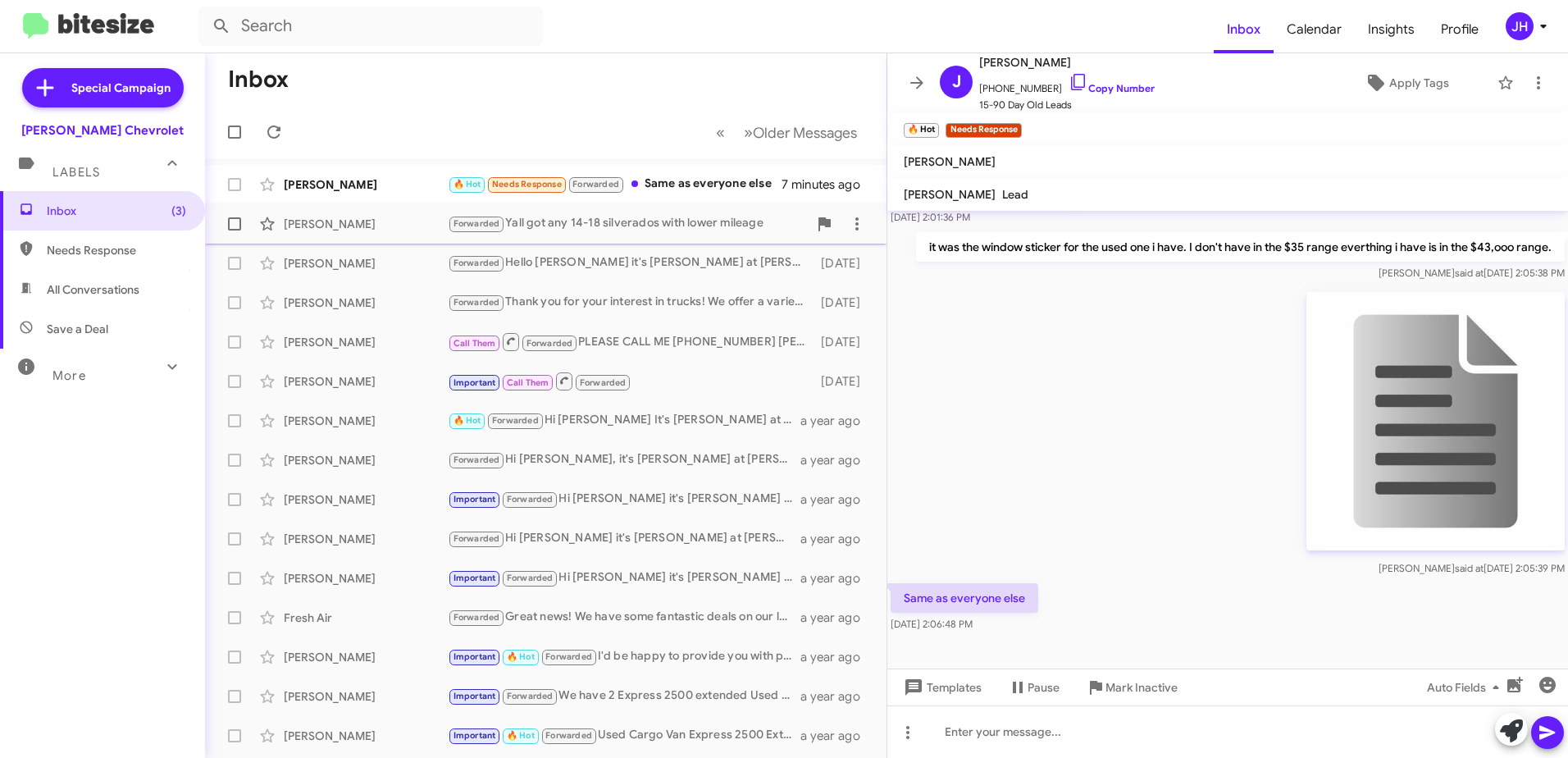
click at [387, 226] on div "[PERSON_NAME]" at bounding box center [365, 223] width 164 height 16
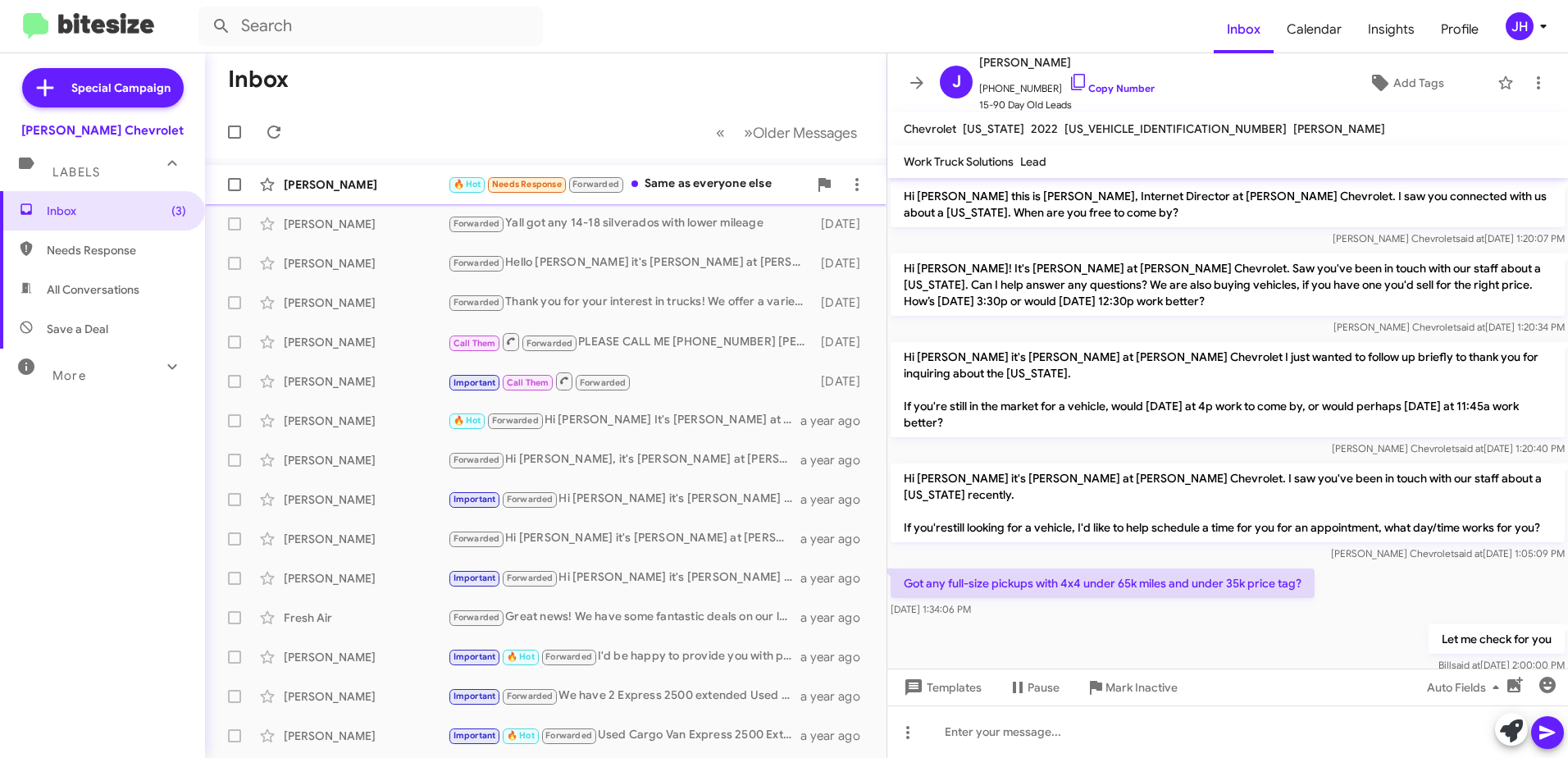
click at [391, 186] on div "[PERSON_NAME]" at bounding box center [365, 183] width 164 height 16
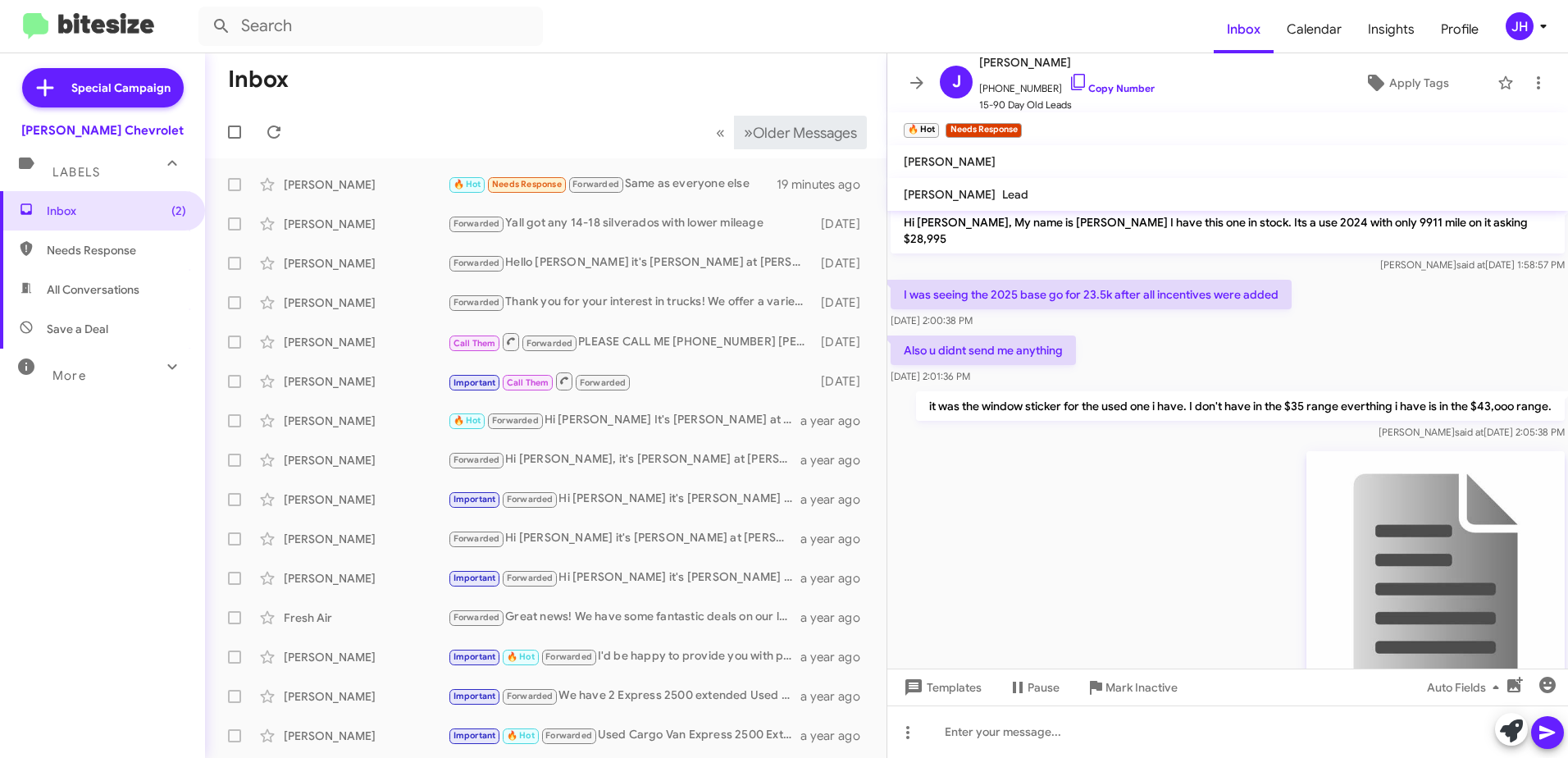
scroll to position [656, 0]
